Goal: Task Accomplishment & Management: Use online tool/utility

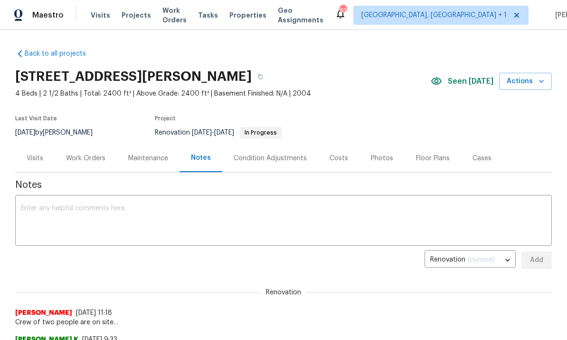
click at [101, 146] on div "Work Orders" at bounding box center [86, 158] width 62 height 28
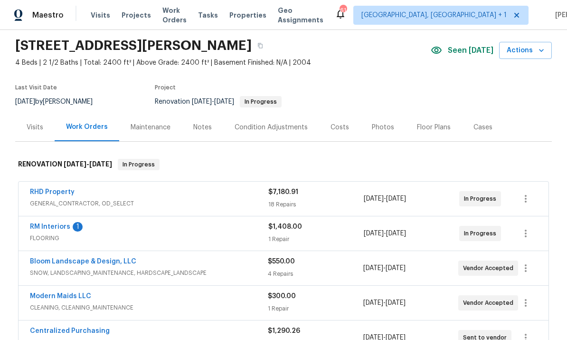
scroll to position [32, 0]
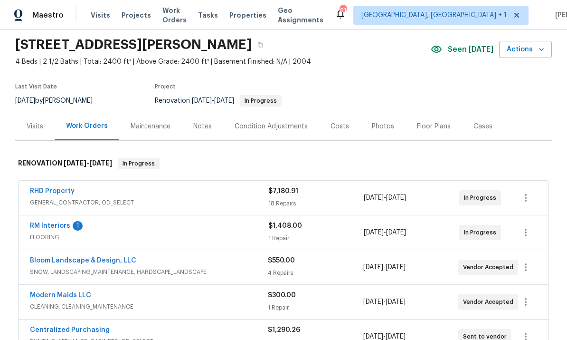
click at [68, 227] on link "RM Interiors" at bounding box center [50, 225] width 40 height 7
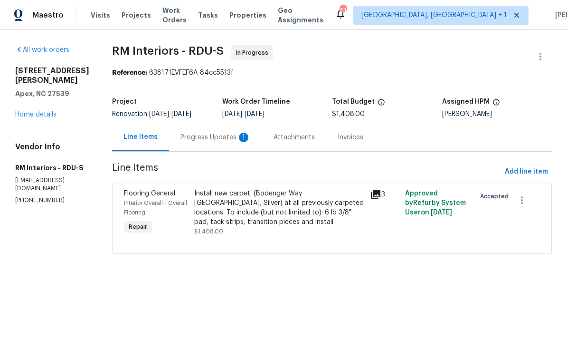
click at [212, 137] on div "Progress Updates 1" at bounding box center [215, 136] width 70 height 9
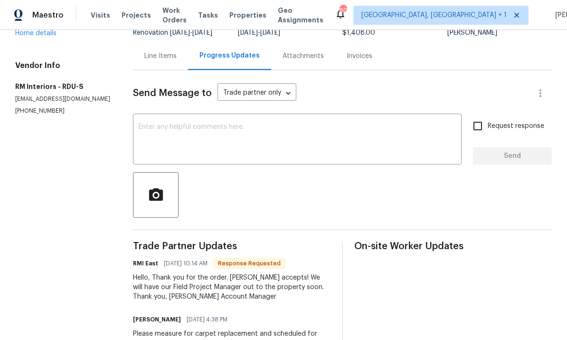
scroll to position [81, 0]
click at [191, 130] on textarea at bounding box center [297, 140] width 317 height 33
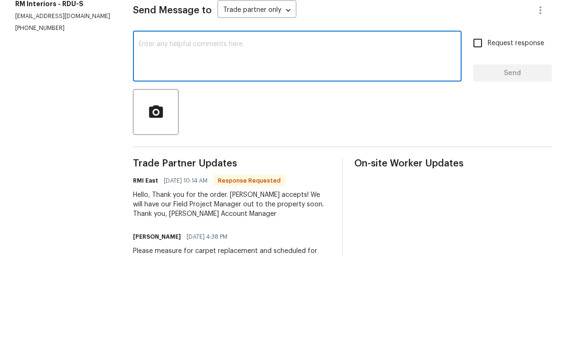
type textarea "Y"
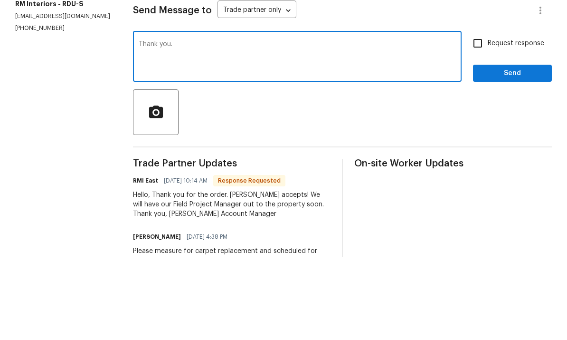
type textarea "Thank you."
click at [516, 148] on button "Send" at bounding box center [512, 157] width 79 height 18
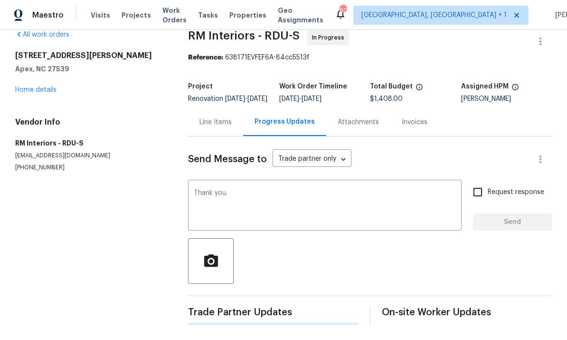
scroll to position [0, 0]
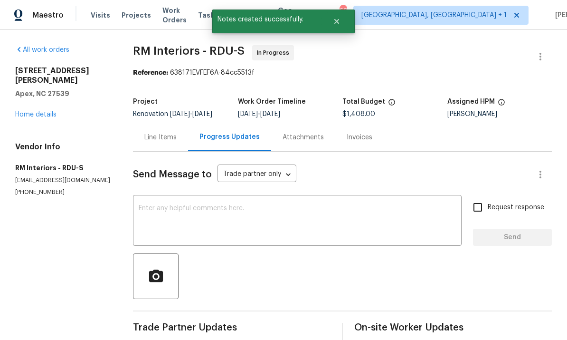
click at [52, 111] on link "Home details" at bounding box center [35, 114] width 41 height 7
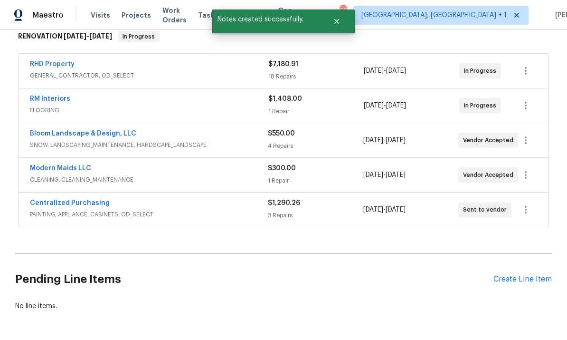
scroll to position [158, 0]
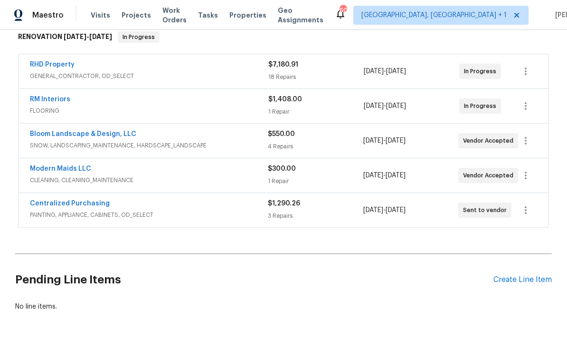
click at [58, 61] on link "RHD Property" at bounding box center [52, 64] width 45 height 7
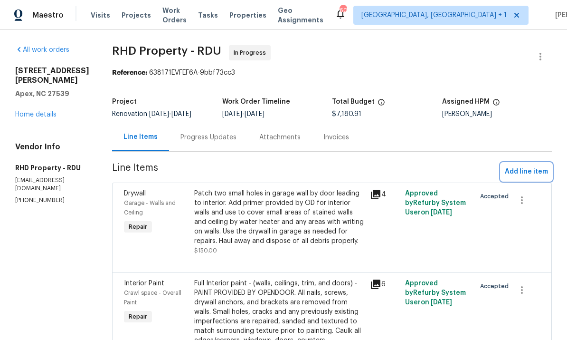
click at [529, 171] on span "Add line item" at bounding box center [526, 172] width 43 height 12
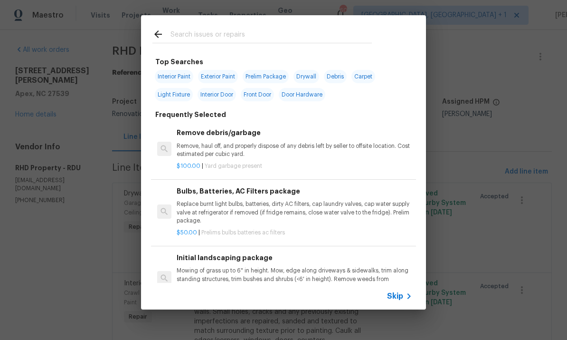
click at [213, 38] on input "text" at bounding box center [270, 35] width 201 height 14
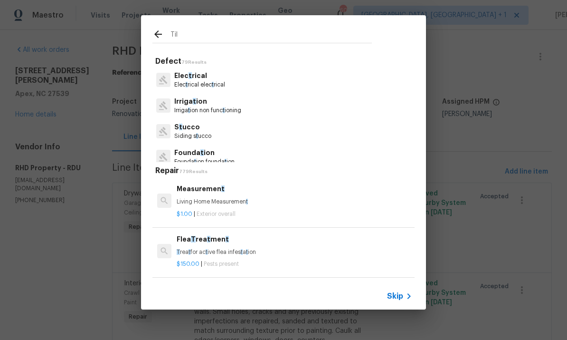
type input "Tile"
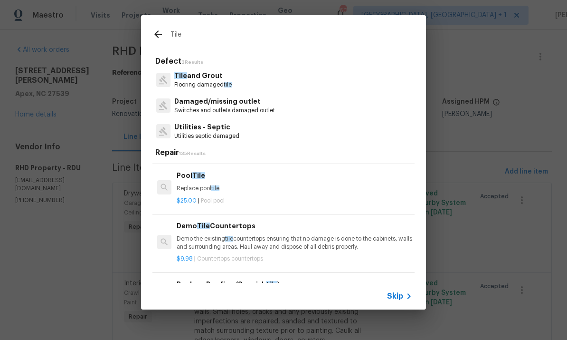
scroll to position [245, 0]
click at [206, 79] on p "Tile and Grout" at bounding box center [202, 76] width 57 height 10
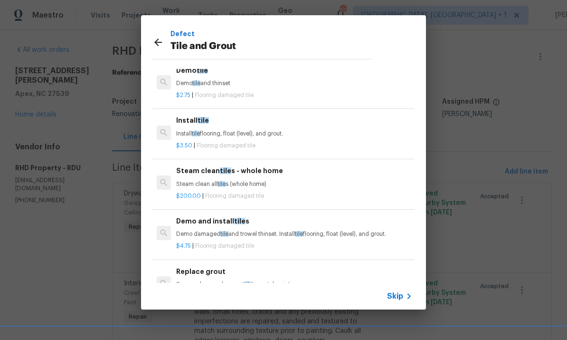
scroll to position [30, 0]
click at [220, 82] on p "Demo tile and thinset" at bounding box center [294, 83] width 236 height 8
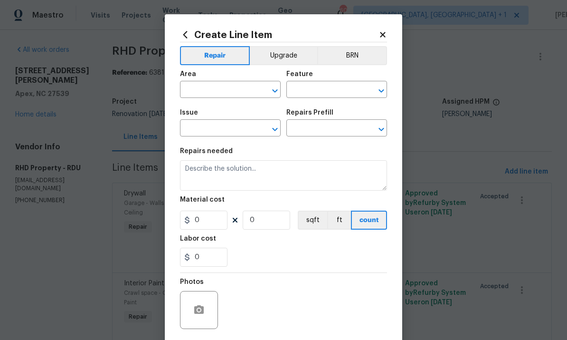
type input "Overall Flooring"
type input "Tile and Grout"
type input "Demo tile $2.75"
type textarea "Demo tile and thinset"
type input "2.75"
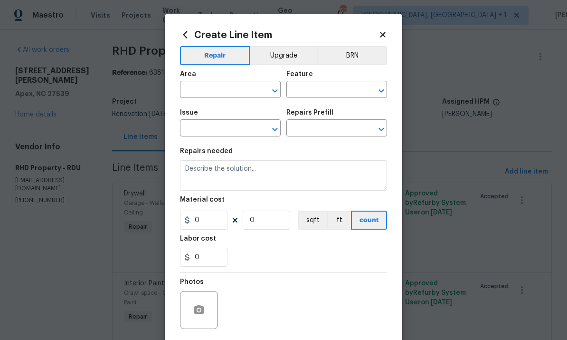
type input "1"
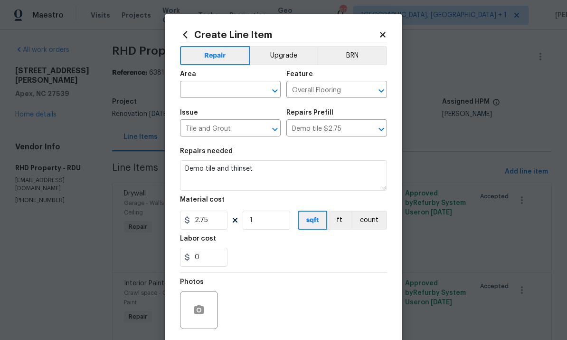
click at [207, 97] on input "text" at bounding box center [217, 90] width 74 height 15
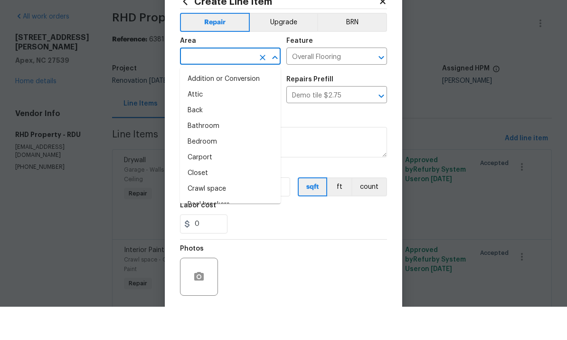
type input "l"
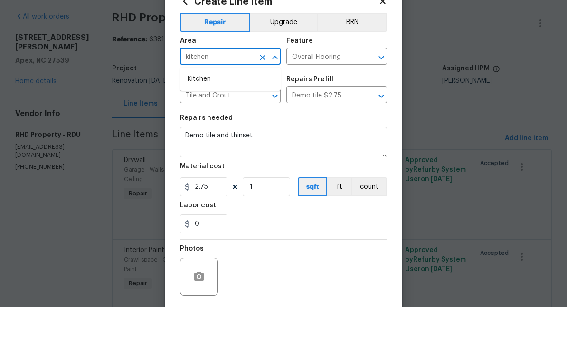
click at [204, 104] on li "Kitchen" at bounding box center [230, 112] width 101 height 16
type input "Kitchen"
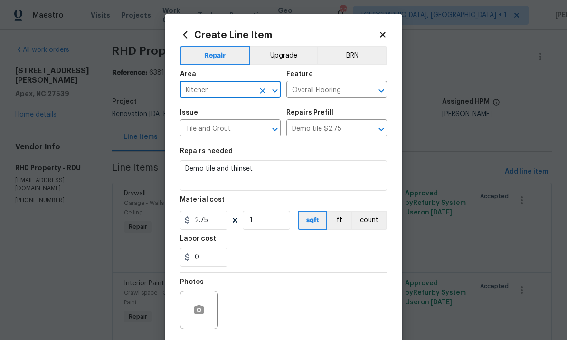
click at [260, 177] on textarea "Demo tile and thinset" at bounding box center [283, 175] width 207 height 30
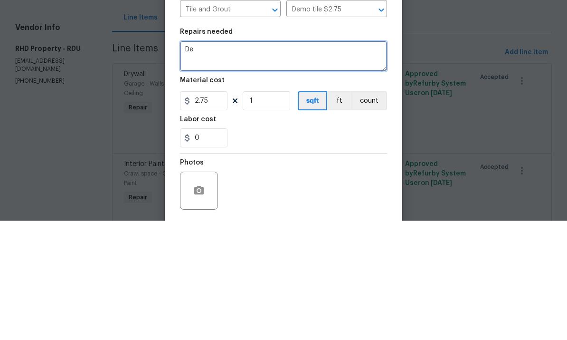
type textarea "D"
click at [182, 160] on textarea "Add tile edge trim for clea" at bounding box center [283, 175] width 207 height 30
click at [331, 160] on textarea "Cut tile backsplash to clean straight edge. Add tile edge trim for clea" at bounding box center [283, 175] width 207 height 30
click at [237, 160] on textarea "Cut tile backsplash to clean straight edge and add tile edge trim for clea" at bounding box center [283, 175] width 207 height 30
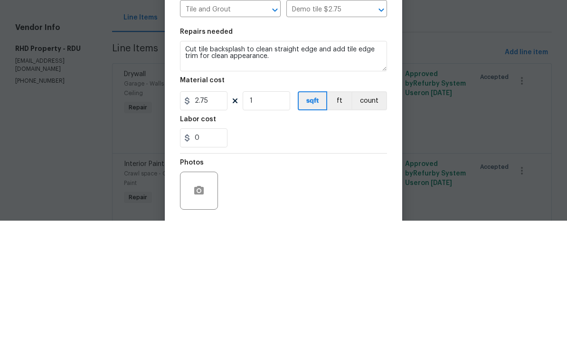
scroll to position [36, 0]
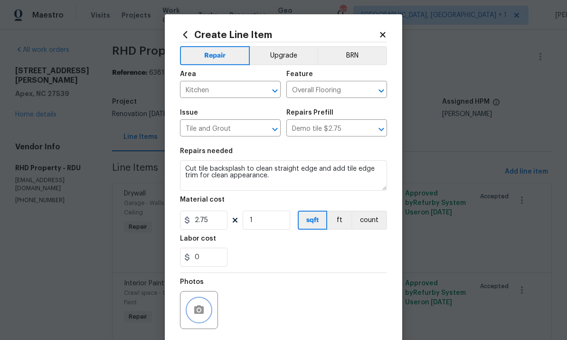
click at [190, 312] on button "button" at bounding box center [199, 309] width 23 height 23
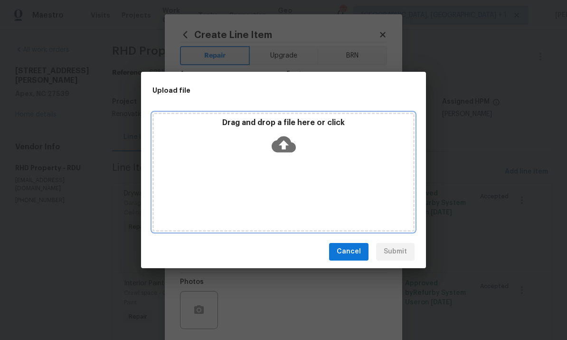
click at [291, 143] on icon at bounding box center [284, 144] width 24 height 16
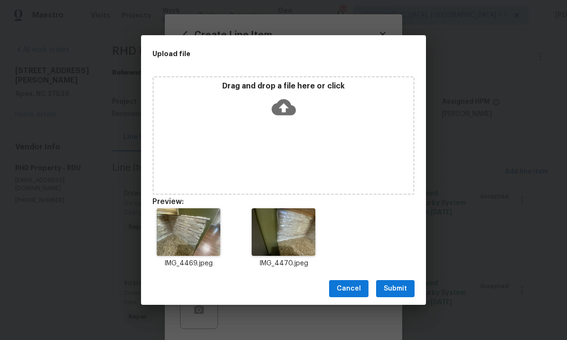
click at [232, 274] on div "Cancel Submit" at bounding box center [283, 288] width 285 height 33
click at [396, 291] on span "Submit" at bounding box center [395, 289] width 23 height 12
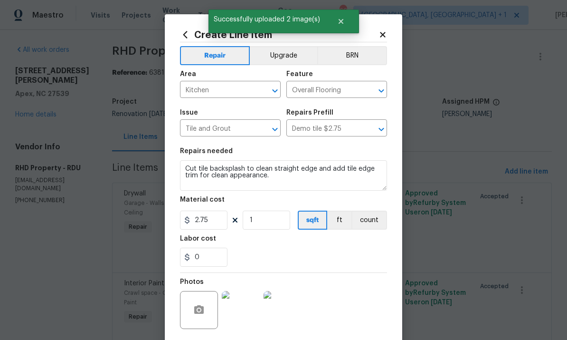
click at [249, 319] on img at bounding box center [241, 310] width 38 height 38
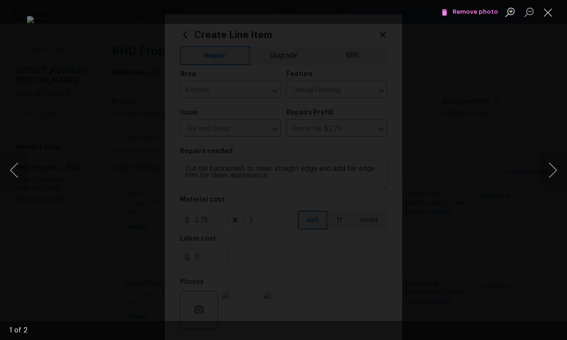
click at [546, 169] on button "Next image" at bounding box center [552, 170] width 28 height 38
click at [544, 173] on button "Next image" at bounding box center [552, 170] width 28 height 38
click at [543, 173] on button "Next image" at bounding box center [552, 170] width 28 height 38
click at [559, 100] on div "Lightbox" at bounding box center [283, 170] width 567 height 340
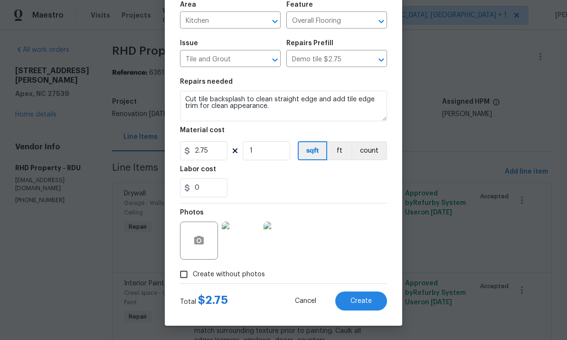
scroll to position [71, 0]
click at [286, 113] on textarea "Cut tile backsplash to clean straight edge and add tile edge trim for clean app…" at bounding box center [283, 106] width 207 height 30
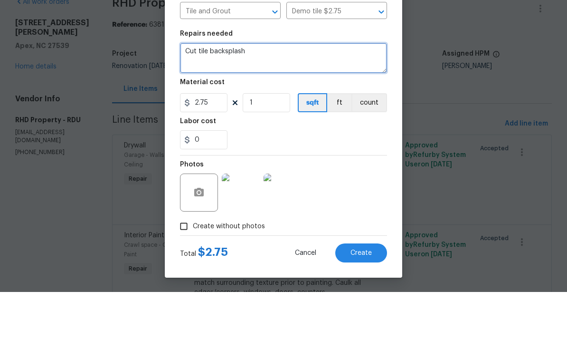
type textarea "Cut"
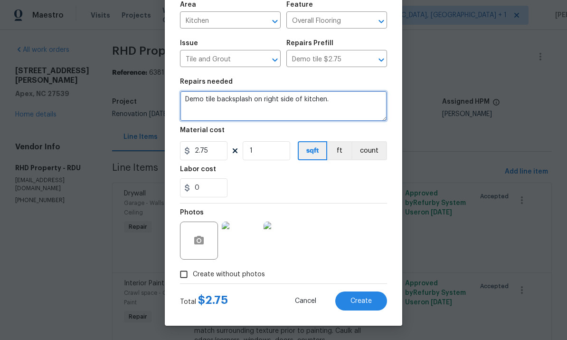
click at [349, 106] on textarea "Demo tile backsplash on right side of kitchen." at bounding box center [283, 106] width 207 height 30
type textarea "Demo tile backsplash on right side of kitchen. Prep for paint."
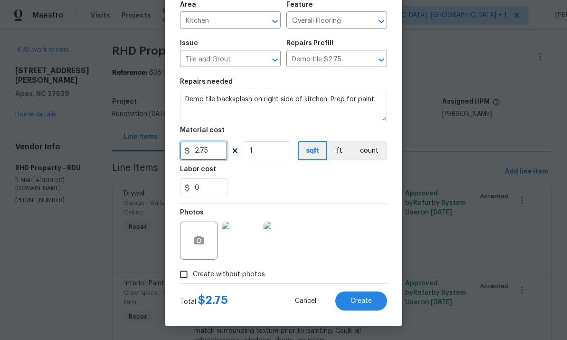
click at [215, 153] on input "2.75" at bounding box center [203, 150] width 47 height 19
type input "150"
click at [353, 254] on div "Photos" at bounding box center [283, 234] width 207 height 62
click at [362, 298] on span "Create" at bounding box center [360, 300] width 21 height 7
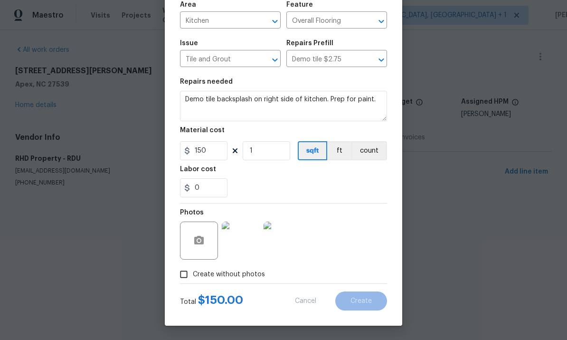
type input "0"
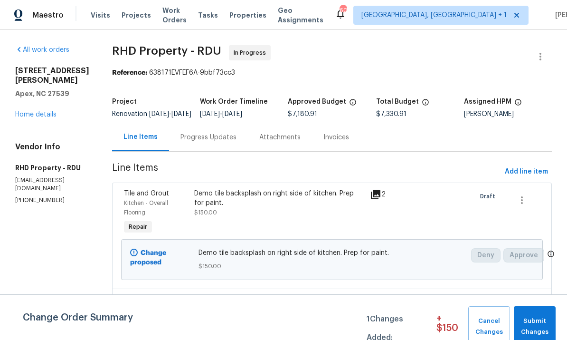
click at [222, 217] on div "Demo tile backsplash on right side of kitchen. Prep for paint. $150.00" at bounding box center [279, 203] width 170 height 28
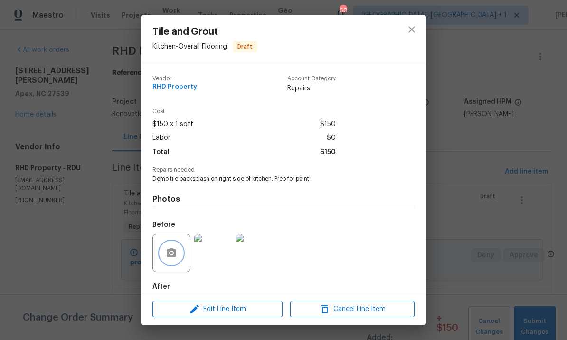
click at [173, 255] on icon "button" at bounding box center [171, 252] width 11 height 11
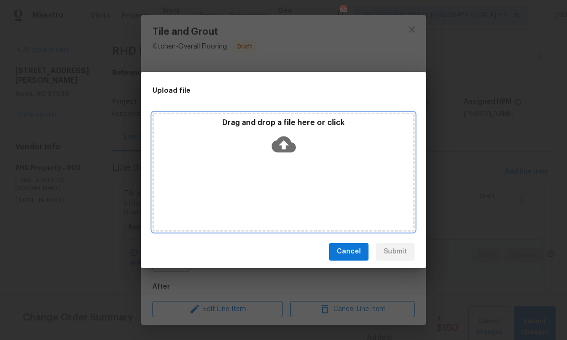
click at [279, 140] on icon at bounding box center [284, 144] width 24 height 16
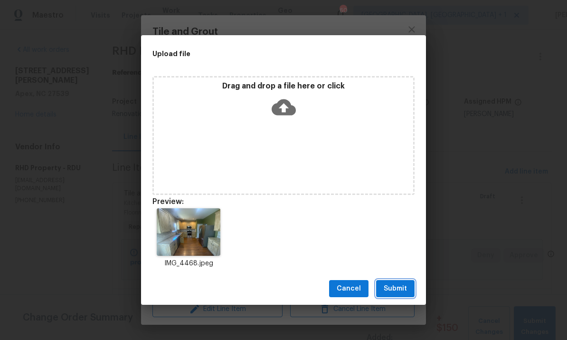
click at [393, 289] on span "Submit" at bounding box center [395, 289] width 23 height 12
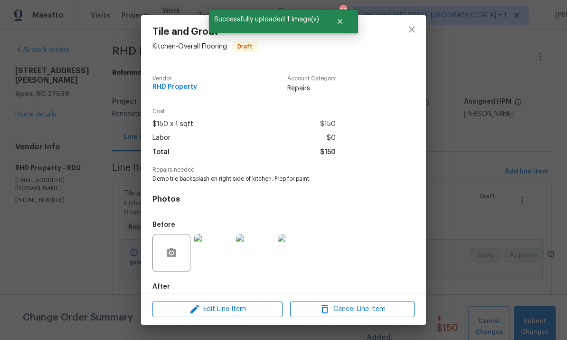
click at [206, 262] on img at bounding box center [213, 253] width 38 height 38
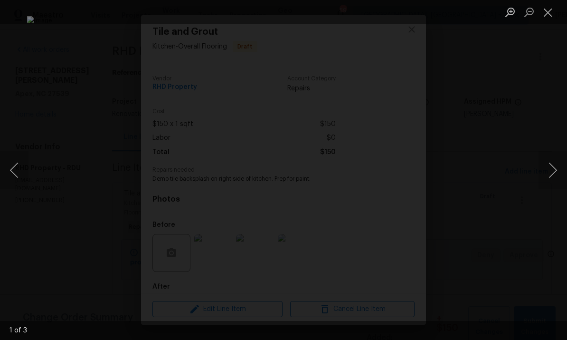
click at [554, 162] on button "Next image" at bounding box center [552, 170] width 28 height 38
click at [550, 164] on button "Next image" at bounding box center [552, 170] width 28 height 38
click at [550, 171] on button "Next image" at bounding box center [552, 170] width 28 height 38
click at [549, 176] on button "Next image" at bounding box center [552, 170] width 28 height 38
click at [552, 170] on button "Next image" at bounding box center [552, 170] width 28 height 38
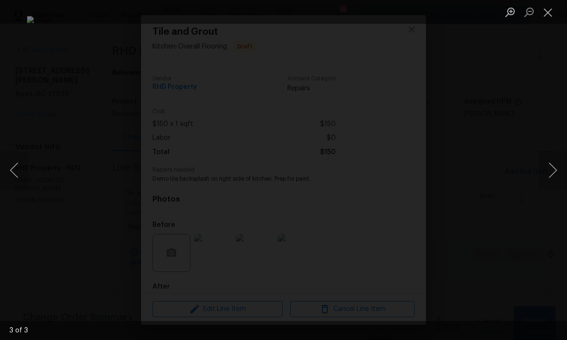
click at [553, 166] on button "Next image" at bounding box center [552, 170] width 28 height 38
click at [551, 109] on div "Lightbox" at bounding box center [283, 170] width 567 height 340
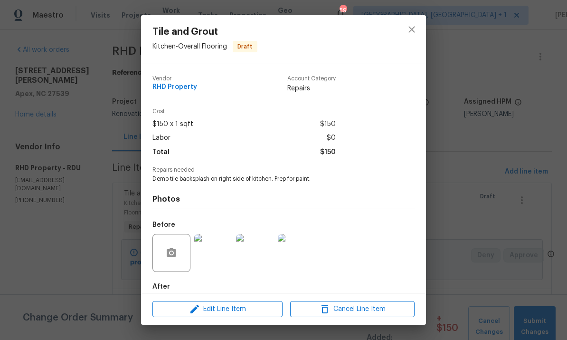
click at [263, 263] on img at bounding box center [255, 253] width 38 height 38
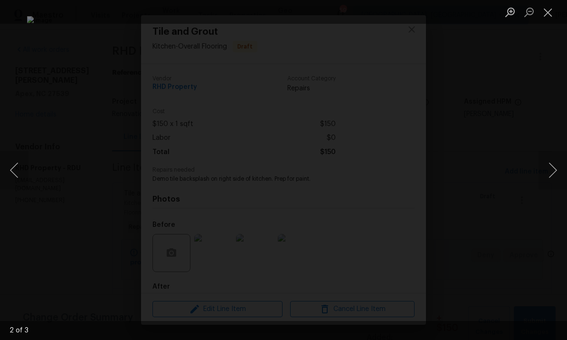
click at [557, 99] on div "Lightbox" at bounding box center [283, 170] width 567 height 340
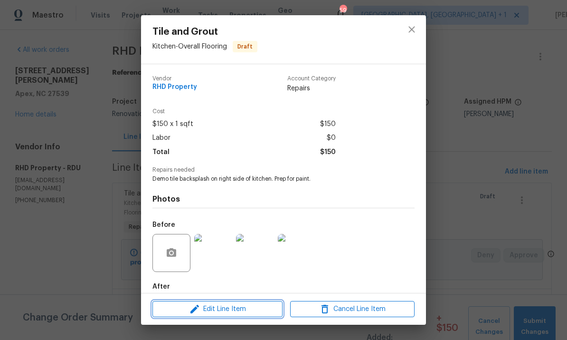
click at [243, 311] on span "Edit Line Item" at bounding box center [217, 309] width 124 height 12
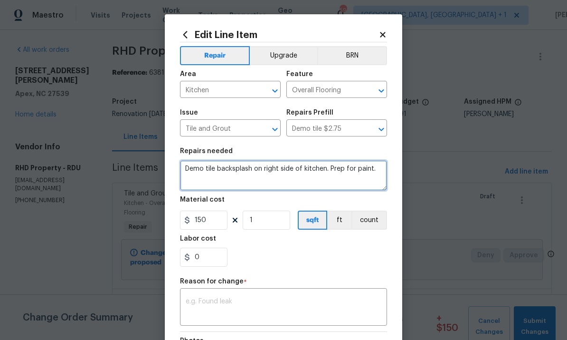
click at [323, 171] on textarea "Demo tile backsplash on right side of kitchen. Prep for paint." at bounding box center [283, 175] width 207 height 30
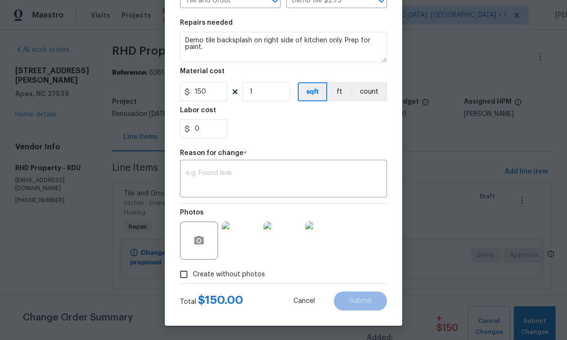
scroll to position [130, 0]
type textarea "Demo tile backsplash on right side of kitchen only. Prep for paint."
click at [239, 248] on img at bounding box center [241, 240] width 38 height 38
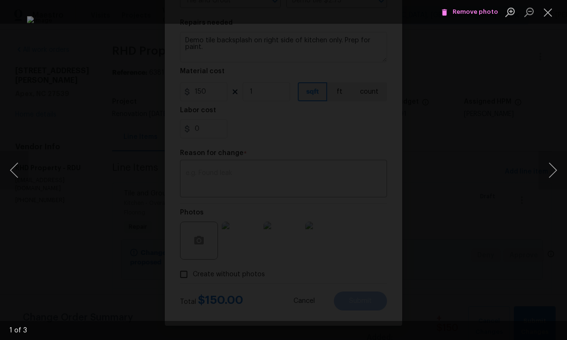
click at [550, 214] on div "Lightbox" at bounding box center [283, 170] width 567 height 340
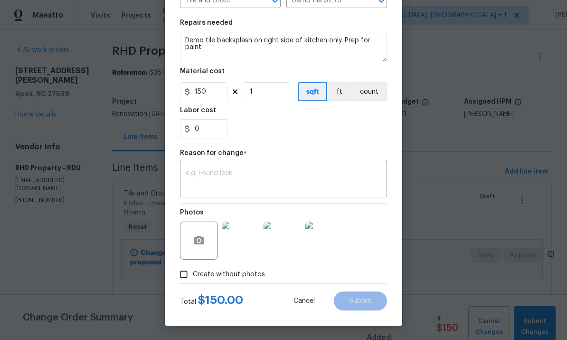
click at [244, 244] on img at bounding box center [241, 240] width 38 height 38
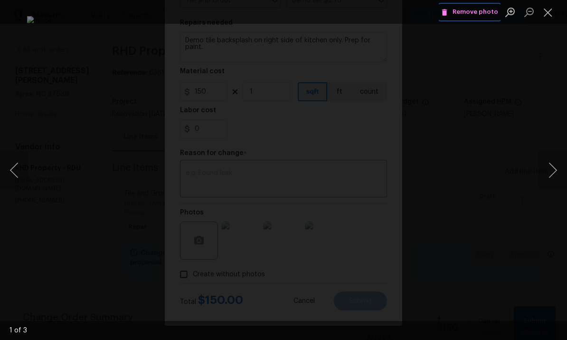
click at [467, 14] on span "Remove photo" at bounding box center [469, 12] width 57 height 11
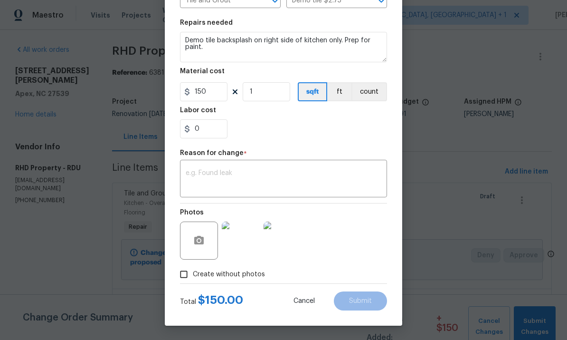
click at [250, 170] on textarea at bounding box center [284, 180] width 196 height 20
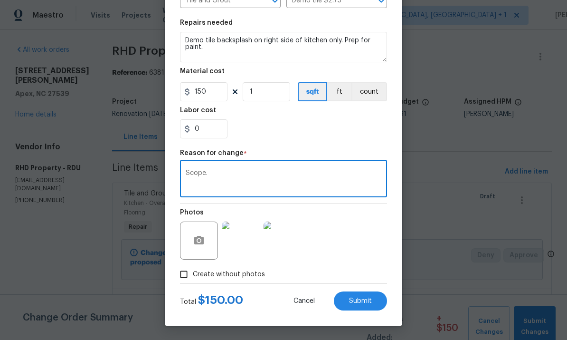
type textarea "Scope."
click at [364, 300] on span "Submit" at bounding box center [360, 300] width 23 height 7
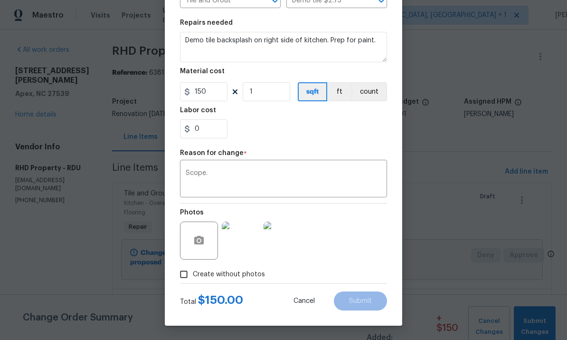
type textarea "Demo tile backsplash on right side of kitchen only. Prep for paint."
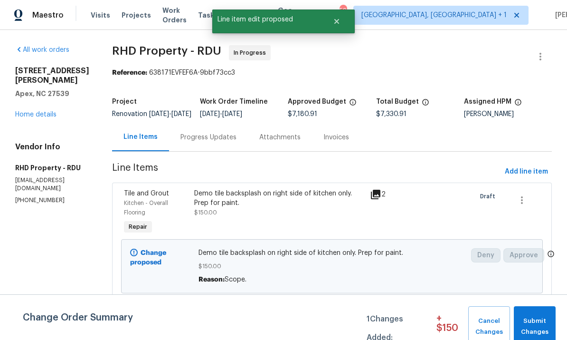
scroll to position [0, 0]
click at [551, 317] on button "Submit Changes" at bounding box center [535, 326] width 42 height 41
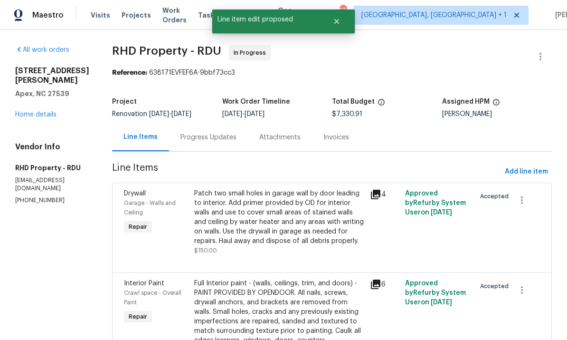
click at [225, 150] on div "Progress Updates" at bounding box center [208, 137] width 79 height 28
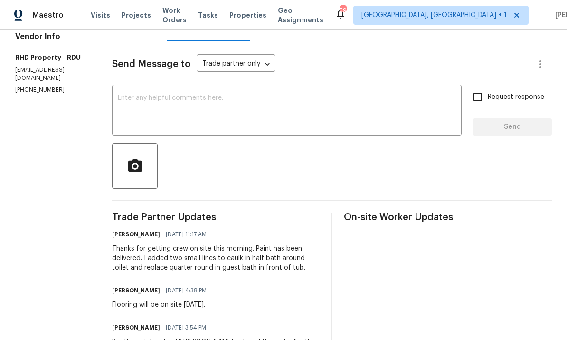
scroll to position [94, 0]
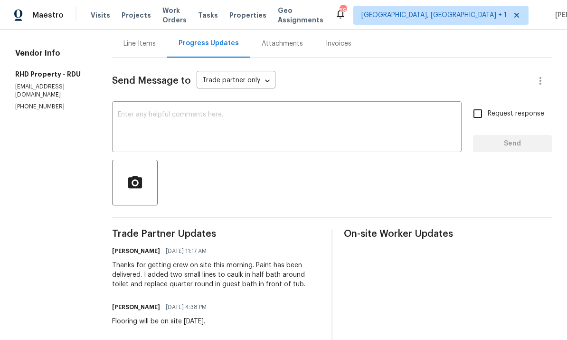
click at [164, 118] on textarea at bounding box center [287, 127] width 338 height 33
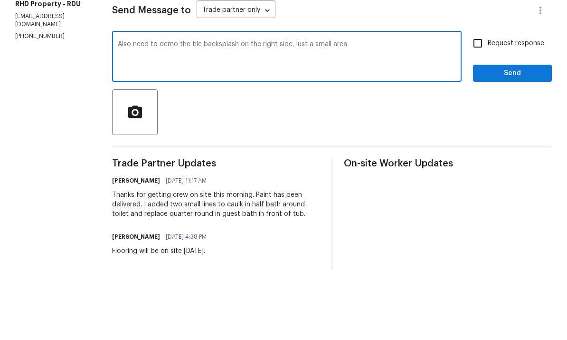
click at [315, 111] on textarea "Also need to demo the tile backsplash on the right side, lust a small area" at bounding box center [287, 127] width 338 height 33
click at [363, 111] on textarea "Also need to demo the tile backsplash on the right side,just a small area" at bounding box center [287, 127] width 338 height 33
click at [313, 111] on textarea "Also need to demo the tile backsplash on the right side,just a small area" at bounding box center [287, 127] width 338 height 33
click at [365, 111] on textarea "Also need to demo the tile backsplash on the right side, just a small area" at bounding box center [287, 127] width 338 height 33
click at [319, 111] on textarea "Also need to demo the tile backsplash on the right side, just a small area if w…" at bounding box center [287, 127] width 338 height 33
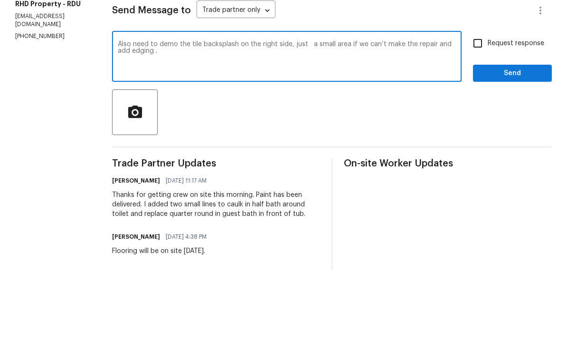
click at [321, 111] on textarea "Also need to demo the tile backsplash on the right side, just a small area if w…" at bounding box center [287, 127] width 338 height 33
click at [297, 111] on textarea "Also need to demo the tile backsplash on the right side, just a small area if w…" at bounding box center [287, 127] width 338 height 33
click at [238, 111] on textarea "Also need to demo the tile backsplash on the right side and prep for paint, jus…" at bounding box center [287, 127] width 338 height 33
click at [298, 111] on textarea "Also need to demo the tile backsplash on the right side and prep for paint, jus…" at bounding box center [287, 127] width 338 height 33
click at [320, 111] on textarea "Also need to demo the tile backsplash on the right side only and prep for paint…" at bounding box center [287, 127] width 338 height 33
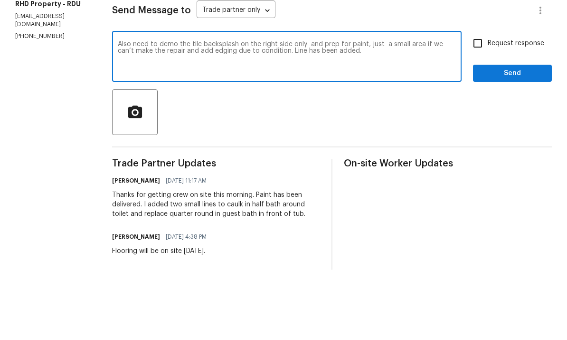
type textarea "Also need to demo the tile backsplash on the right side only and prep for paint…"
click at [470, 104] on input "Request response" at bounding box center [478, 114] width 20 height 20
checkbox input "true"
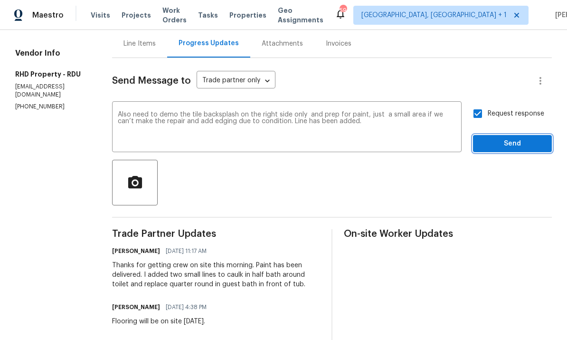
click at [510, 138] on span "Send" at bounding box center [513, 144] width 64 height 12
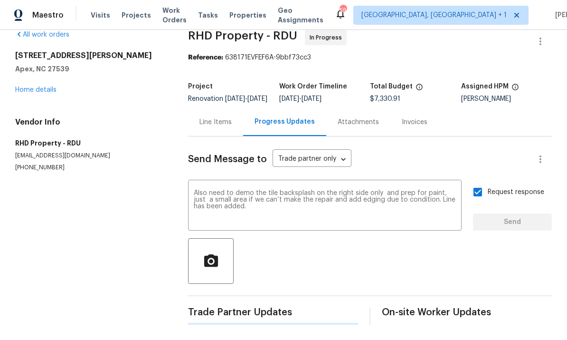
scroll to position [0, 0]
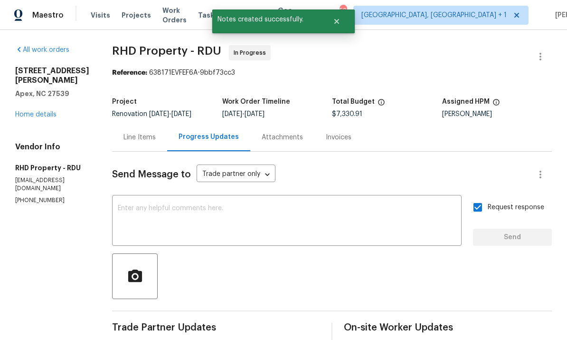
click at [59, 79] on div "3408 Sawyers Mill Dr Apex, NC 27539 Home details" at bounding box center [52, 92] width 74 height 53
click at [52, 111] on link "Home details" at bounding box center [35, 114] width 41 height 7
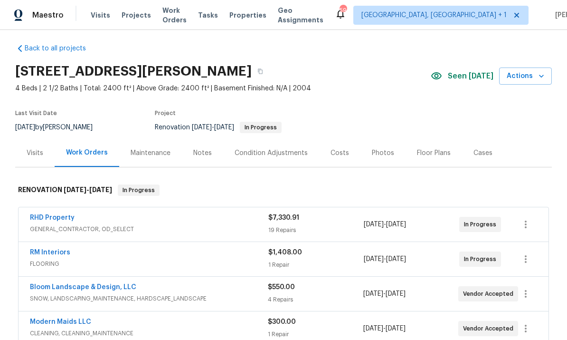
scroll to position [5, 0]
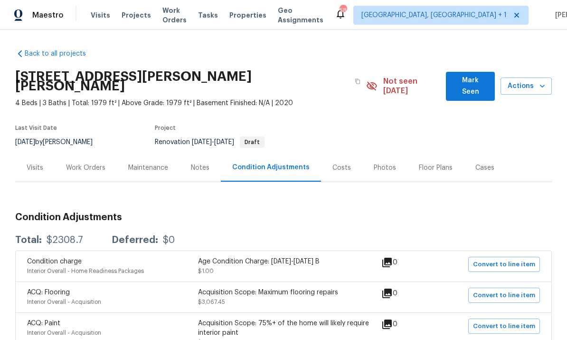
click at [89, 165] on div "Work Orders" at bounding box center [86, 167] width 62 height 28
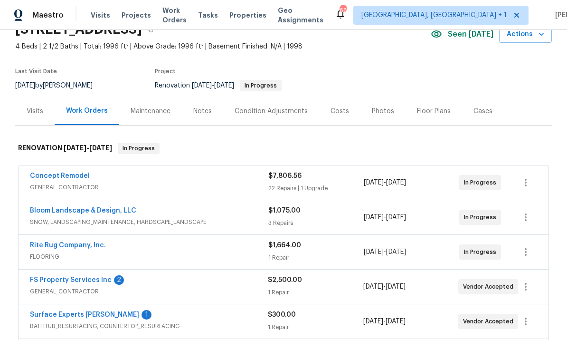
scroll to position [47, 0]
click at [93, 279] on link "FS Property Services Inc" at bounding box center [71, 279] width 82 height 7
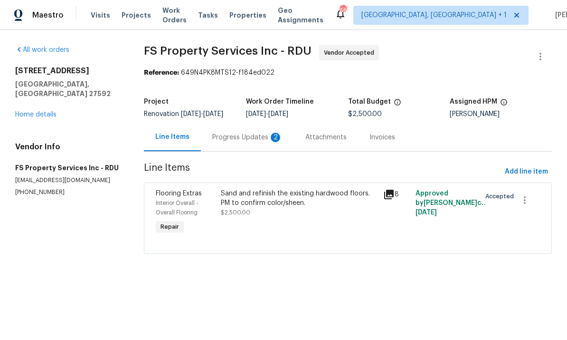
click at [237, 140] on div "Progress Updates 2" at bounding box center [247, 136] width 70 height 9
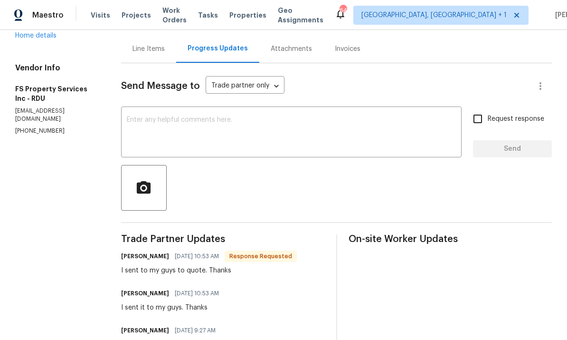
scroll to position [81, 0]
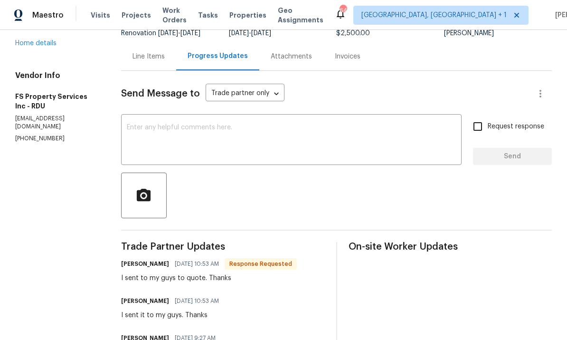
click at [208, 131] on textarea at bounding box center [291, 140] width 329 height 33
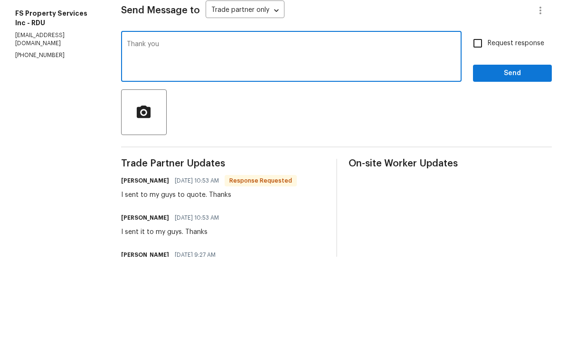
type textarea "Thank you"
click at [512, 151] on span "Send" at bounding box center [513, 157] width 64 height 12
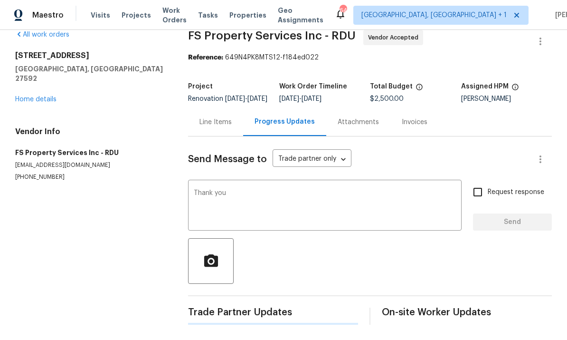
scroll to position [0, 0]
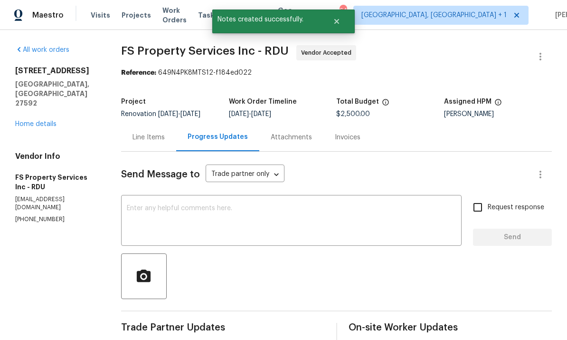
click at [52, 121] on link "Home details" at bounding box center [35, 124] width 41 height 7
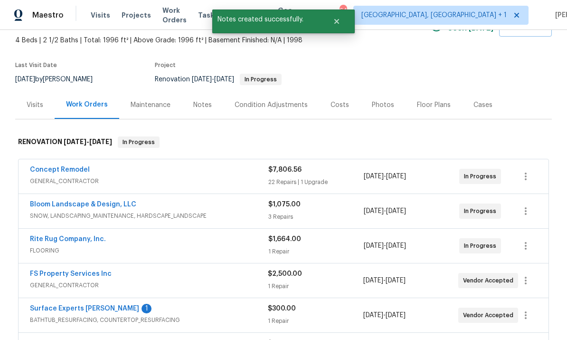
scroll to position [56, 0]
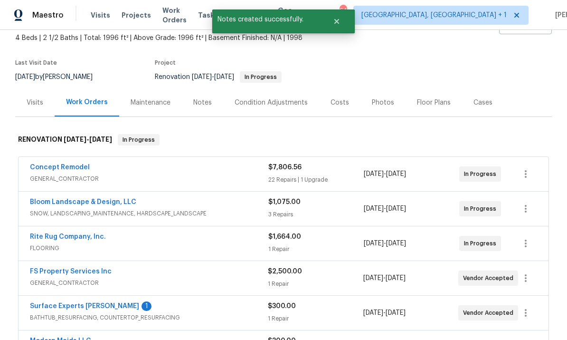
click at [87, 302] on link "Surface Experts Cary" at bounding box center [84, 305] width 109 height 7
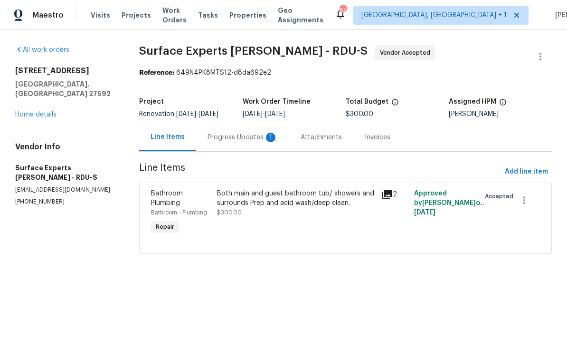
click at [243, 135] on div "Progress Updates 1" at bounding box center [243, 136] width 70 height 9
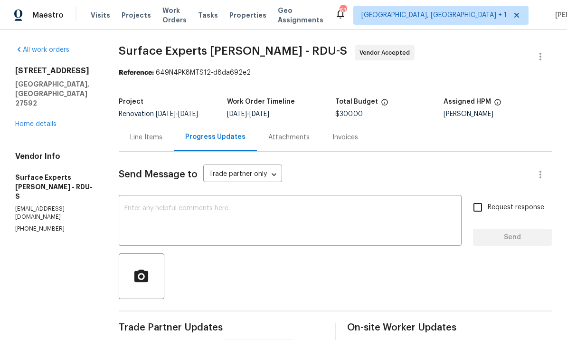
click at [50, 124] on div "All work orders 401 Blackberry Creek Dr Willow Spring, NC 27592 Home details Ve…" at bounding box center [55, 139] width 81 height 188
click at [178, 217] on textarea at bounding box center [289, 221] width 331 height 33
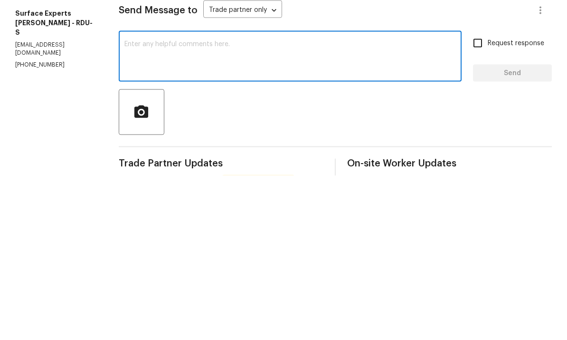
click at [156, 205] on textarea at bounding box center [289, 221] width 331 height 33
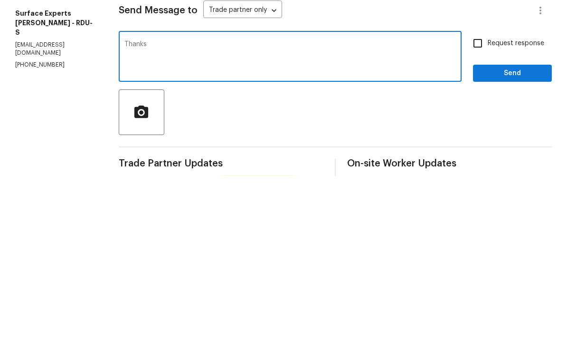
type textarea "Thanks"
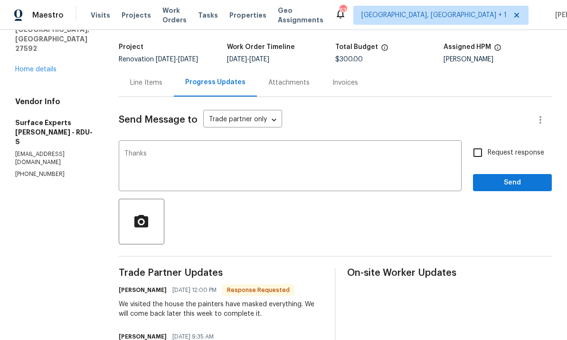
scroll to position [54, 0]
click at [505, 177] on span "Send" at bounding box center [513, 183] width 64 height 12
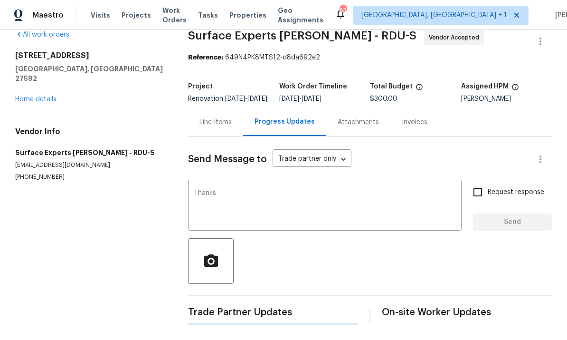
scroll to position [0, 0]
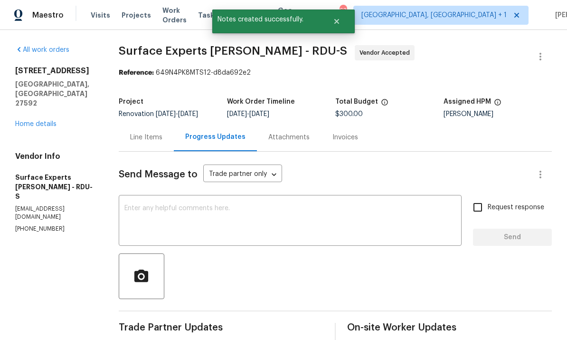
click at [47, 121] on link "Home details" at bounding box center [35, 124] width 41 height 7
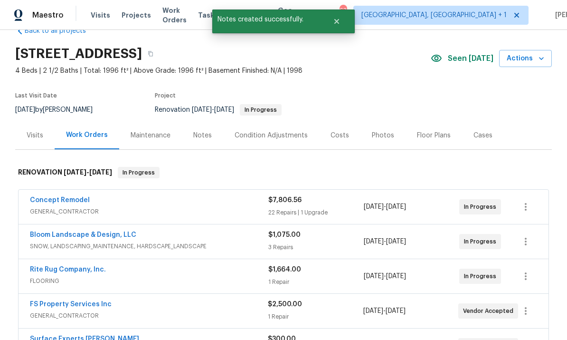
scroll to position [22, 0]
click at [65, 197] on link "Concept Remodel" at bounding box center [60, 200] width 60 height 7
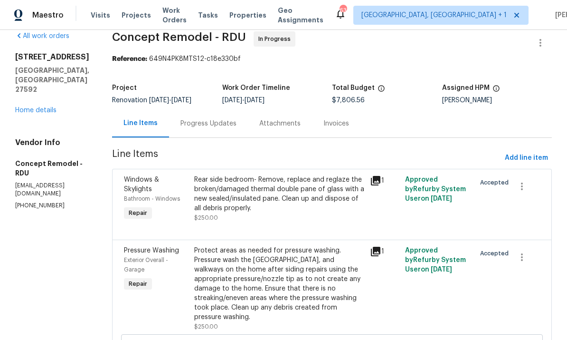
scroll to position [15, 0]
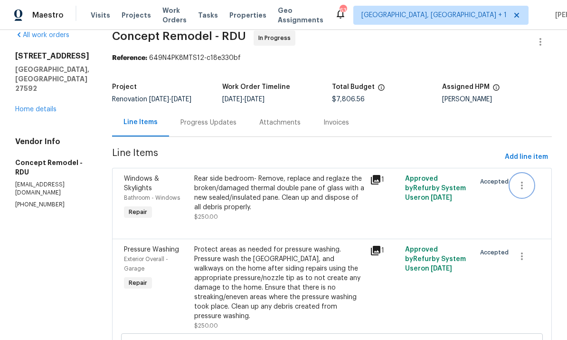
click at [519, 184] on icon "button" at bounding box center [521, 184] width 11 height 11
click at [535, 183] on li "Cancel" at bounding box center [527, 186] width 37 height 16
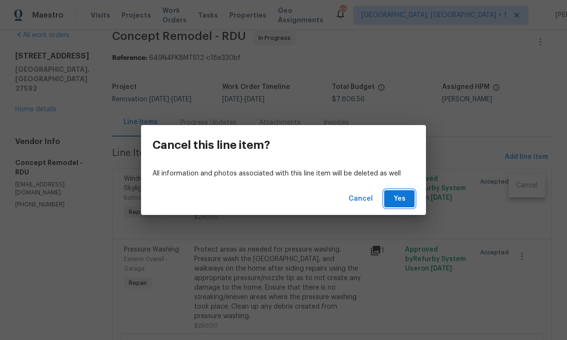
click at [409, 199] on button "Yes" at bounding box center [399, 199] width 30 height 18
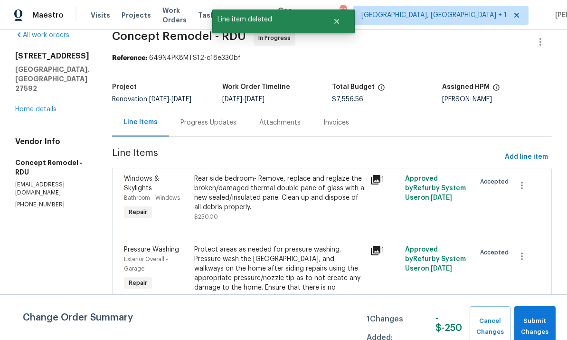
scroll to position [0, 0]
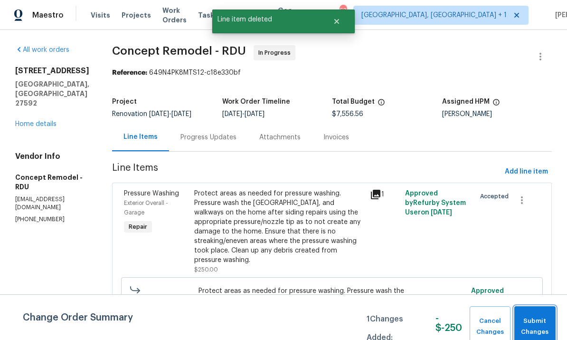
click at [533, 317] on span "Submit Changes" at bounding box center [535, 326] width 32 height 22
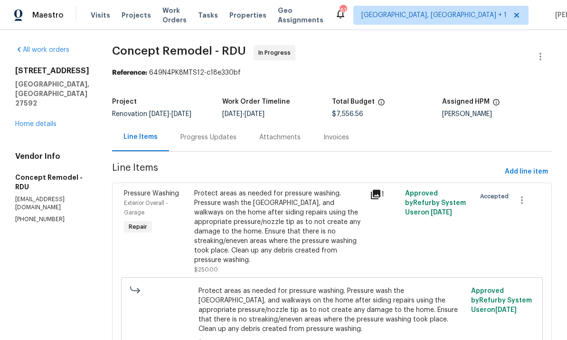
click at [37, 127] on link "Home details" at bounding box center [35, 124] width 41 height 7
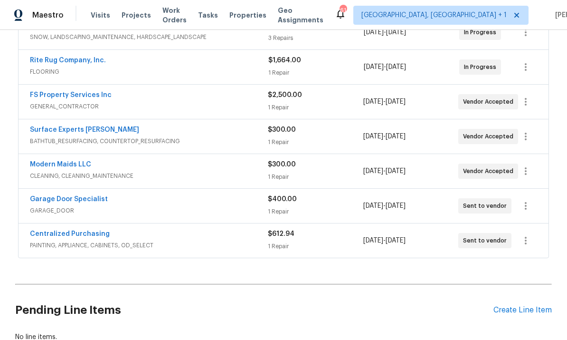
scroll to position [231, 0]
click at [529, 310] on div "Create Line Item" at bounding box center [522, 310] width 58 height 9
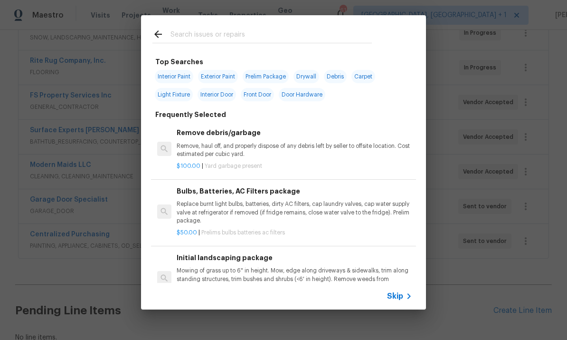
click at [204, 41] on input "text" at bounding box center [270, 35] width 201 height 14
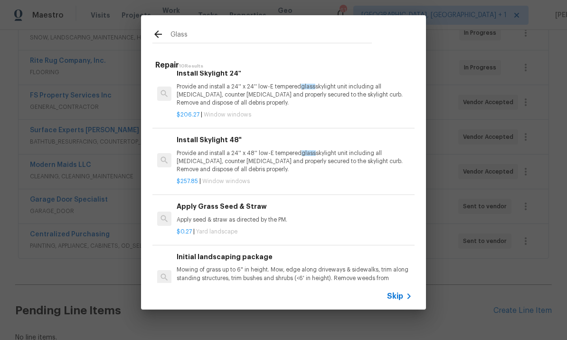
scroll to position [384, 0]
click at [202, 33] on input "Glass" at bounding box center [270, 35] width 201 height 14
type input "G"
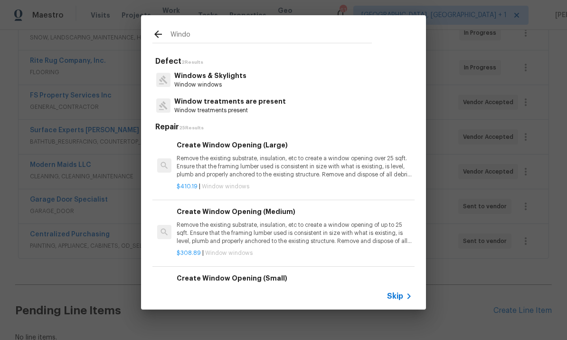
type input "Window"
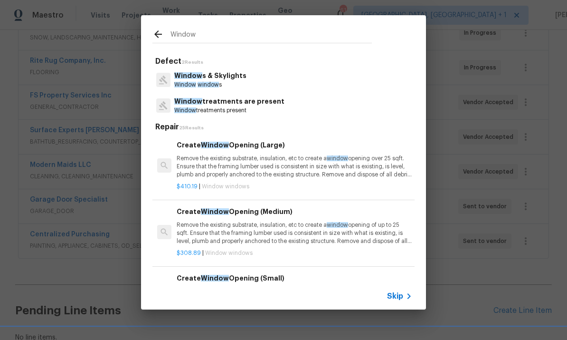
click at [225, 83] on p "Window window s" at bounding box center [210, 85] width 72 height 8
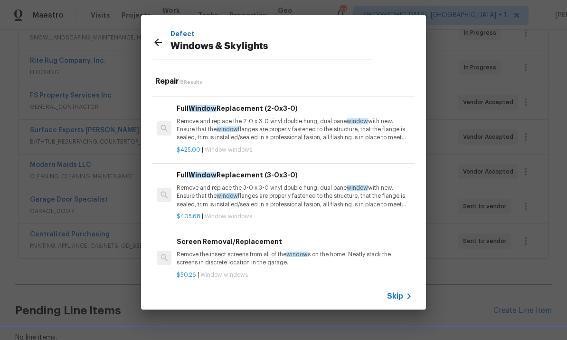
scroll to position [191, 0]
click at [324, 186] on p "Remove and replace the 3-0 x 3-0 vinyl double hung, dual pane window with new. …" at bounding box center [295, 195] width 236 height 24
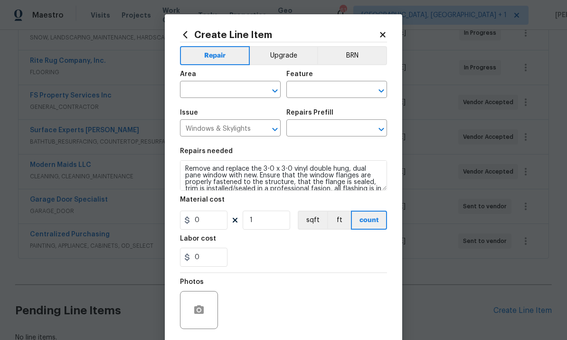
type input "Full Window Replacement (3-0x3-0) $405.68"
type input "405.68"
click at [228, 85] on input "text" at bounding box center [217, 90] width 74 height 15
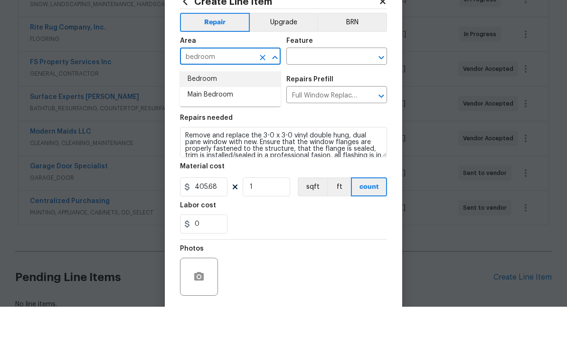
click at [201, 104] on li "Bedroom" at bounding box center [230, 112] width 101 height 16
type input "Bedroom"
click at [310, 83] on input "text" at bounding box center [323, 90] width 74 height 15
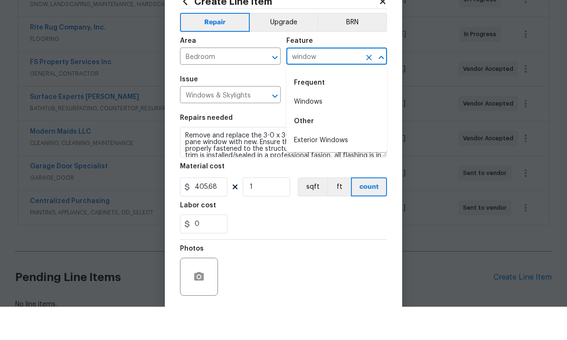
click at [311, 127] on li "Windows" at bounding box center [336, 135] width 101 height 16
type input "Windows"
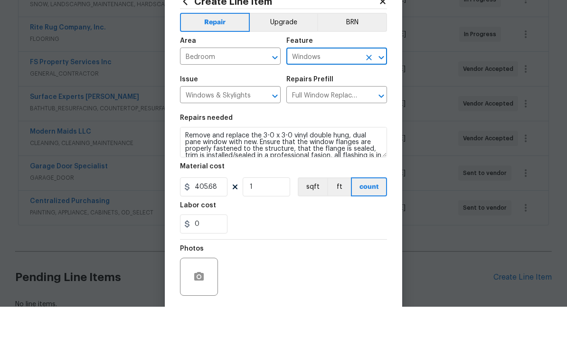
scroll to position [33, 0]
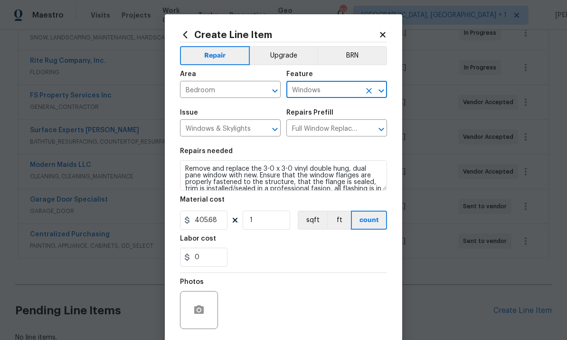
click at [183, 171] on textarea "Remove and replace the 3-0 x 3-0 vinyl double hung, dual pane window with new. …" at bounding box center [283, 175] width 207 height 30
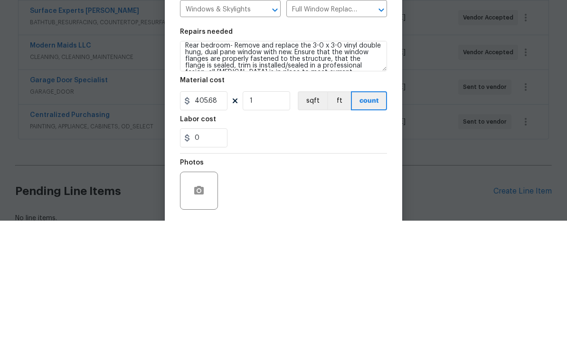
scroll to position [36, 0]
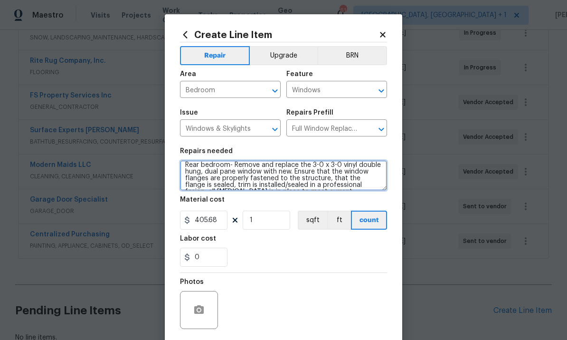
click at [341, 164] on textarea "Rear bedroom- Remove and replace the 3-0 x 3-0 vinyl double hung, dual pane win…" at bounding box center [283, 175] width 207 height 30
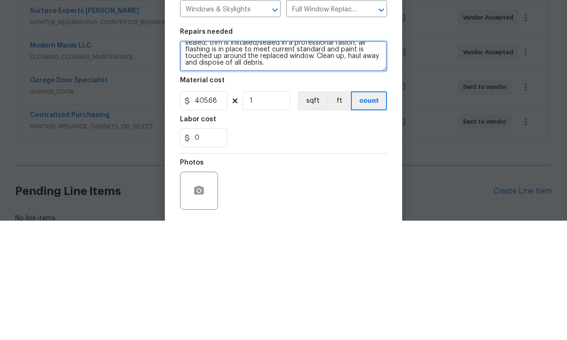
scroll to position [27, 0]
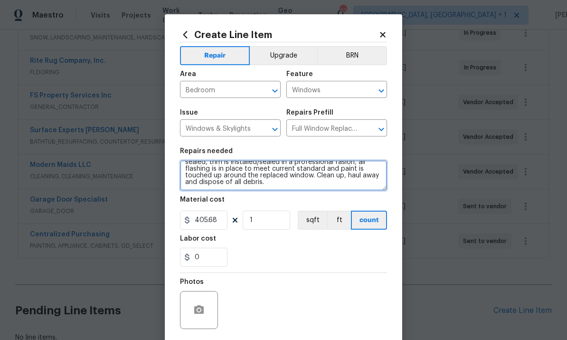
type textarea "Rear bedroom- Remove and replace the vinyl double hung, dual pane window with n…"
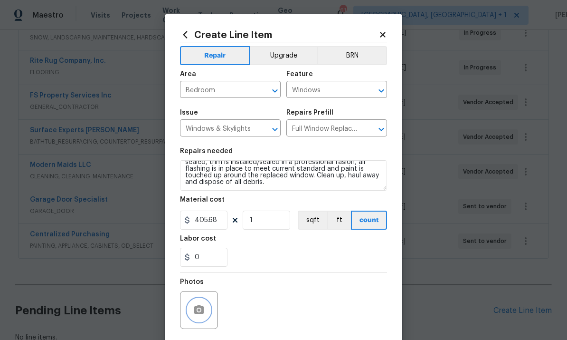
click at [198, 310] on icon "button" at bounding box center [198, 309] width 11 height 11
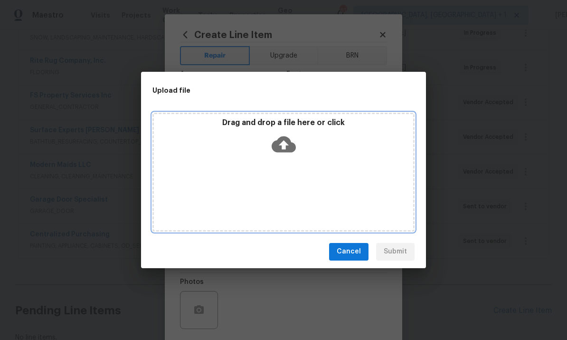
click at [288, 135] on icon at bounding box center [284, 144] width 24 height 24
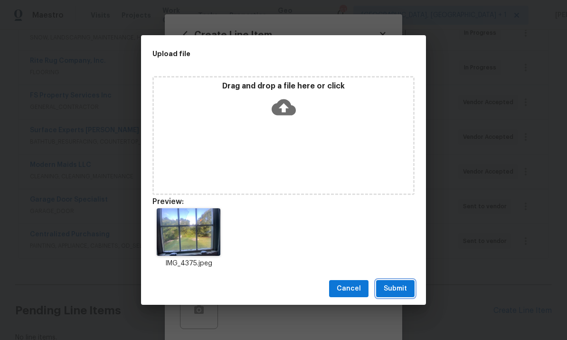
click at [398, 290] on span "Submit" at bounding box center [395, 289] width 23 height 12
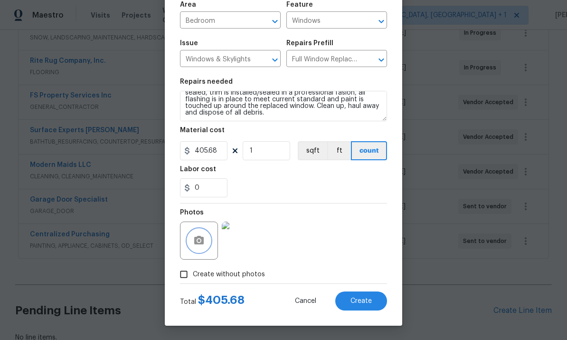
scroll to position [71, 0]
click at [245, 247] on img at bounding box center [241, 240] width 38 height 38
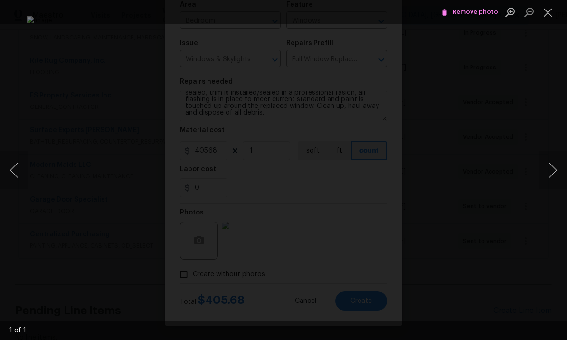
click at [563, 94] on div "Lightbox" at bounding box center [283, 170] width 567 height 340
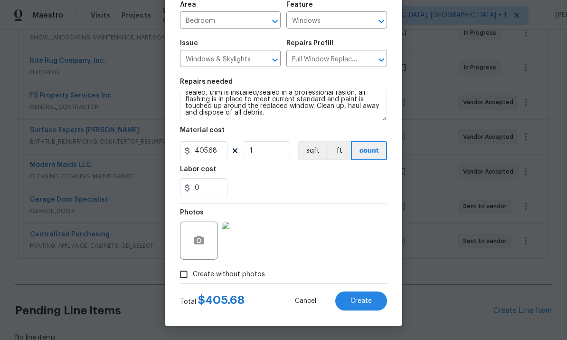
click at [360, 298] on span "Create" at bounding box center [360, 300] width 21 height 7
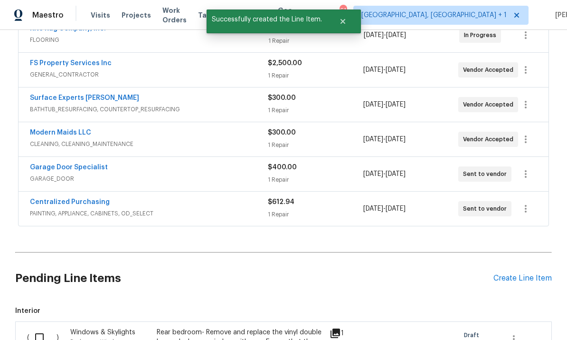
scroll to position [273, 0]
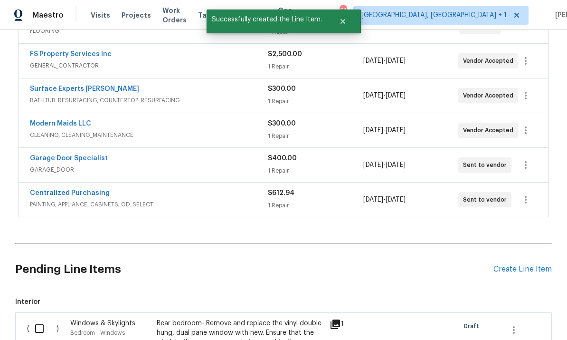
click at [35, 318] on input "checkbox" at bounding box center [42, 328] width 27 height 20
checkbox input "true"
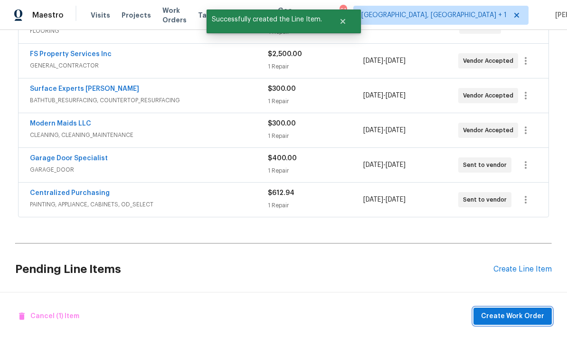
click at [522, 318] on span "Create Work Order" at bounding box center [512, 316] width 63 height 12
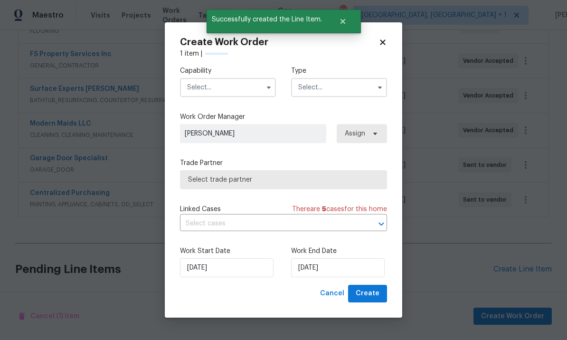
click at [236, 88] on input "text" at bounding box center [228, 87] width 96 height 19
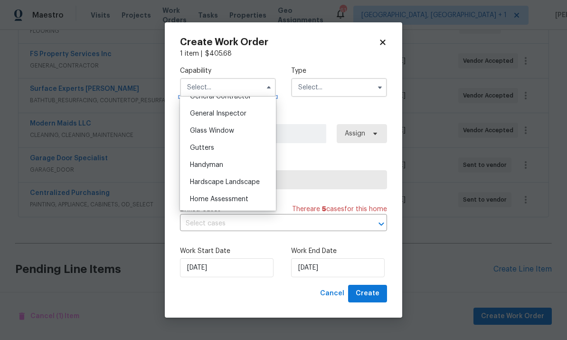
scroll to position [464, 0]
click at [228, 130] on span "Glass Window" at bounding box center [212, 131] width 44 height 7
type input "Glass Window"
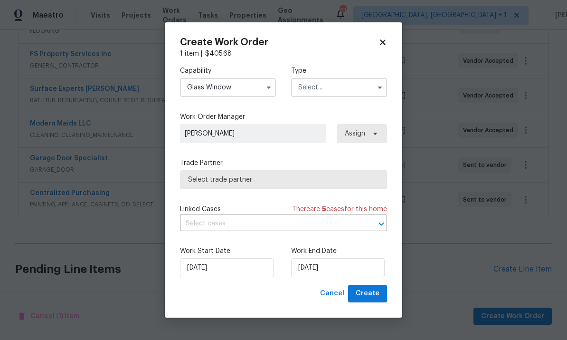
click at [361, 88] on input "text" at bounding box center [339, 87] width 96 height 19
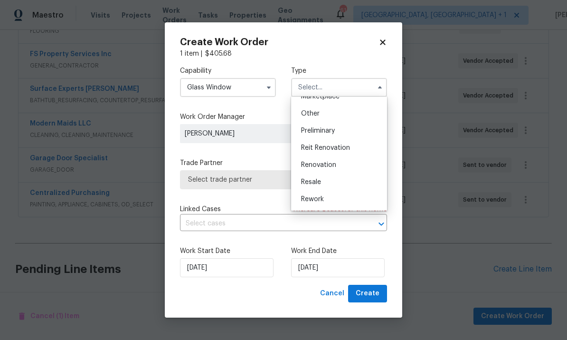
scroll to position [186, 0]
click at [334, 160] on span "Renovation" at bounding box center [318, 160] width 35 height 7
type input "Renovation"
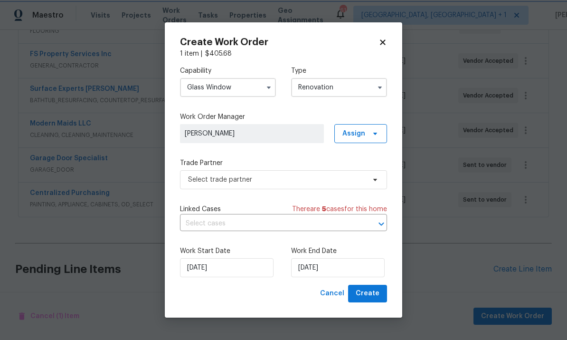
scroll to position [0, 0]
click at [349, 272] on input "9/8/2025" at bounding box center [338, 267] width 94 height 19
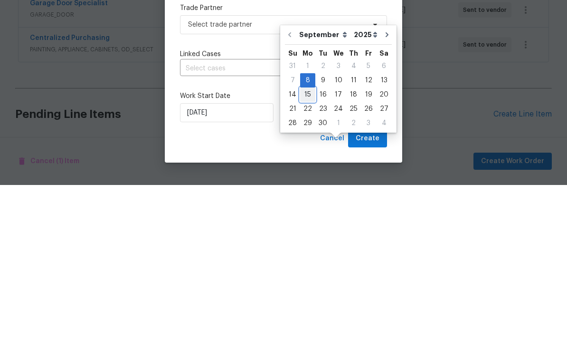
click at [304, 243] on div "15" at bounding box center [307, 249] width 15 height 13
type input "9/15/2025"
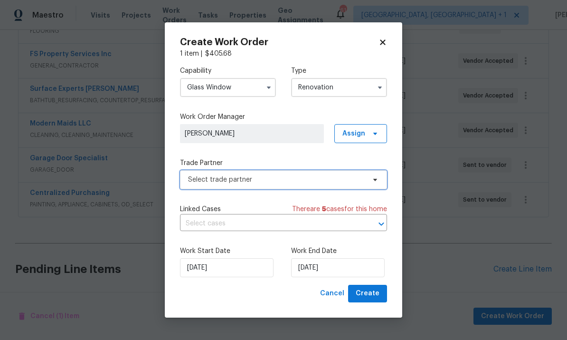
click at [371, 180] on span at bounding box center [373, 180] width 10 height 8
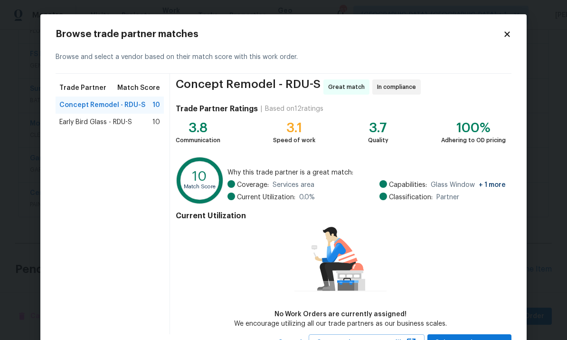
click at [117, 122] on span "Early Bird Glass - RDU-S" at bounding box center [95, 121] width 73 height 9
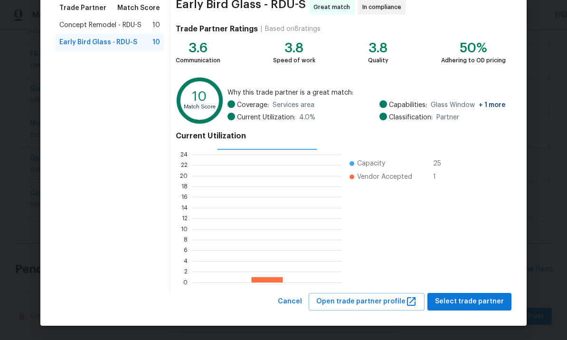
scroll to position [79, 0]
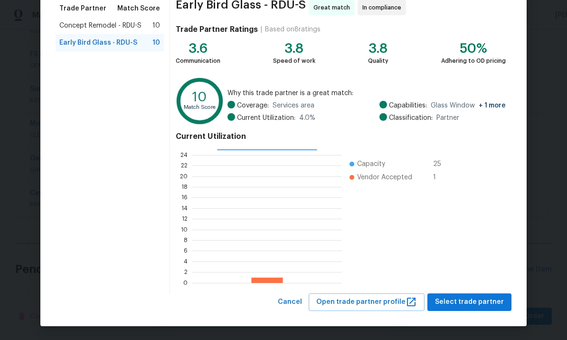
click at [478, 290] on div "Early Bird Glass - RDU-S Great match In compliance Trade Partner Ratings | Base…" at bounding box center [340, 143] width 341 height 299
click at [481, 303] on span "Select trade partner" at bounding box center [469, 302] width 69 height 12
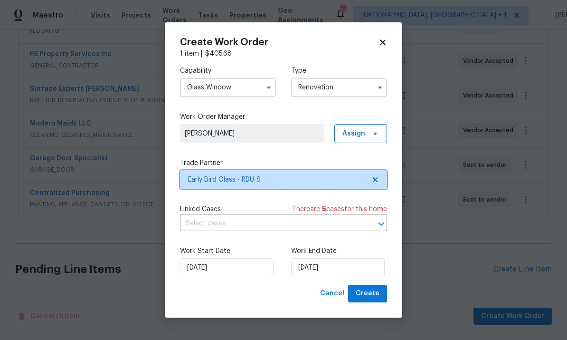
scroll to position [0, 0]
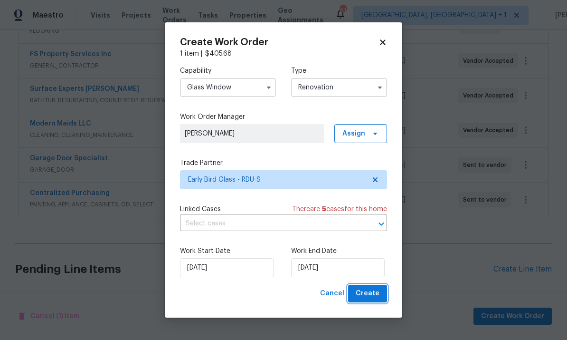
click at [377, 289] on span "Create" at bounding box center [368, 293] width 24 height 12
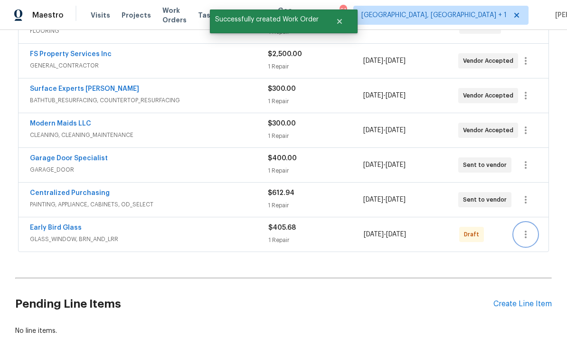
click at [524, 228] on icon "button" at bounding box center [525, 233] width 11 height 11
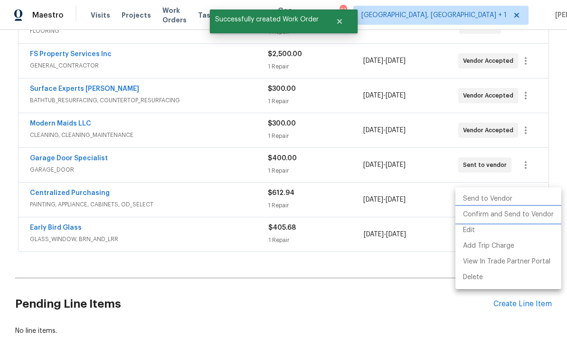
click at [514, 214] on li "Confirm and Send to Vendor" at bounding box center [508, 215] width 106 height 16
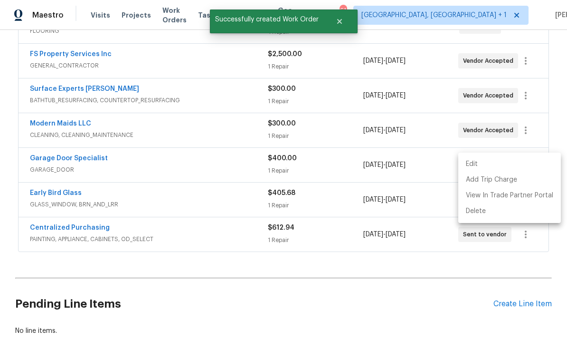
click at [65, 162] on div at bounding box center [283, 170] width 567 height 340
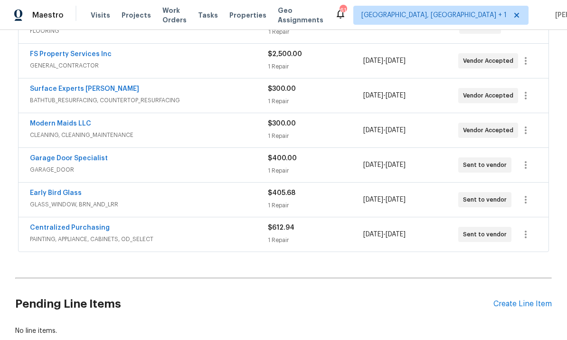
click at [61, 189] on link "Early Bird Glass" at bounding box center [56, 192] width 52 height 7
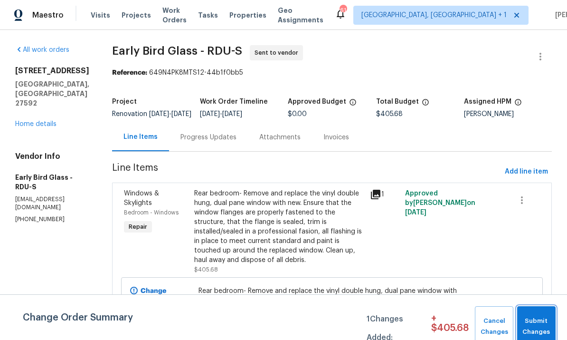
click at [541, 318] on span "Submit Changes" at bounding box center [536, 326] width 29 height 22
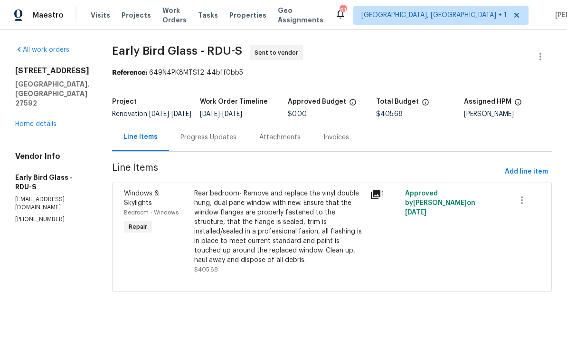
click at [207, 142] on div "Progress Updates" at bounding box center [208, 136] width 56 height 9
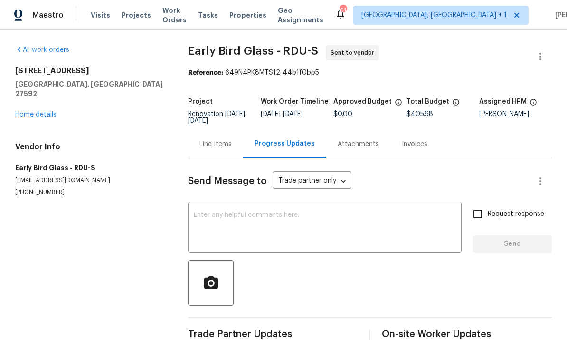
click at [226, 218] on textarea at bounding box center [325, 227] width 262 height 33
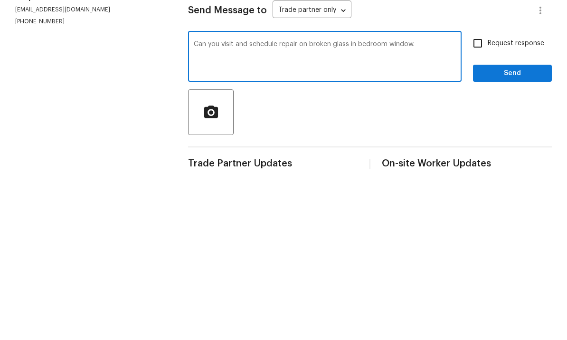
scroll to position [20, 0]
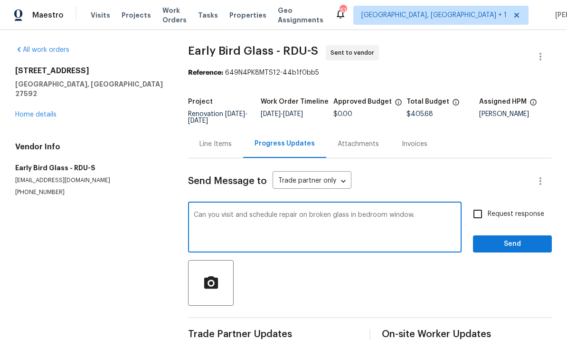
type textarea "Can you visit and schedule repair on broken glass in bedroom window."
click at [484, 204] on input "Request response" at bounding box center [478, 214] width 20 height 20
checkbox input "true"
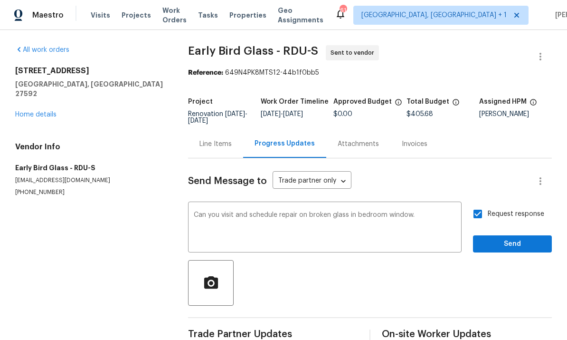
click at [433, 211] on textarea "Can you visit and schedule repair on broken glass in bedroom window." at bounding box center [325, 227] width 262 height 33
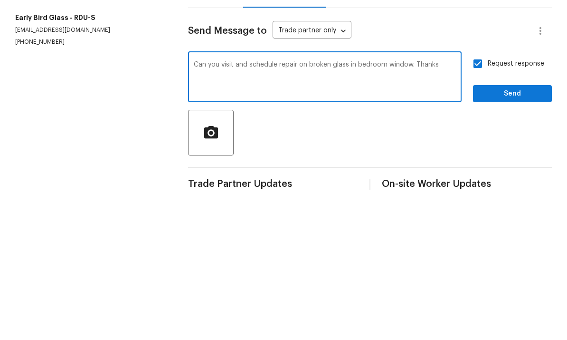
type textarea "Can you visit and schedule repair on broken glass in bedroom window. Thanks"
click at [510, 238] on span "Send" at bounding box center [513, 244] width 64 height 12
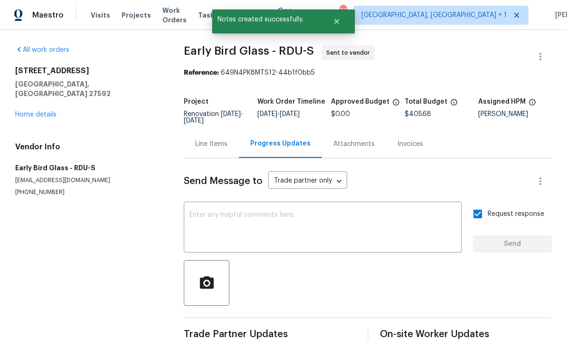
click at [51, 111] on link "Home details" at bounding box center [35, 114] width 41 height 7
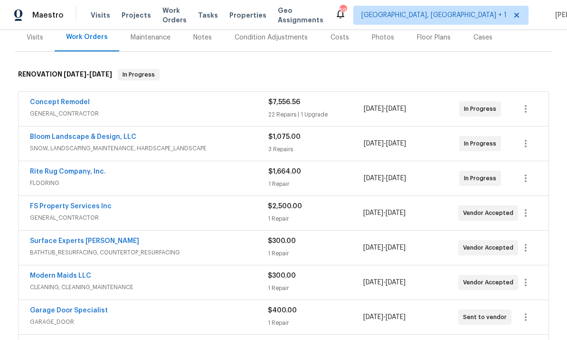
scroll to position [122, 0]
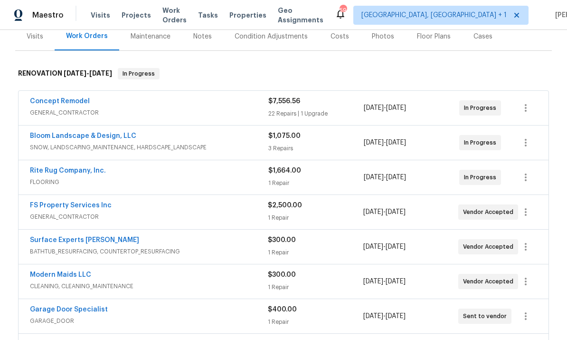
click at [73, 236] on link "Surface Experts Cary" at bounding box center [84, 239] width 109 height 7
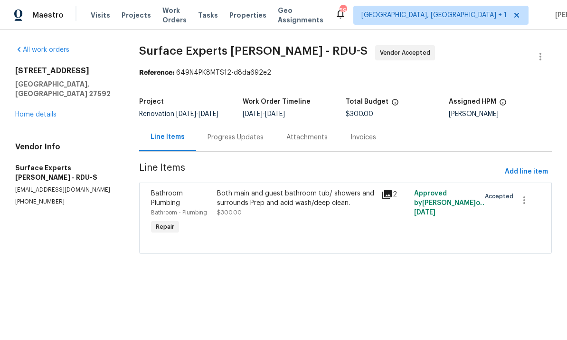
click at [228, 136] on div "Progress Updates" at bounding box center [236, 136] width 56 height 9
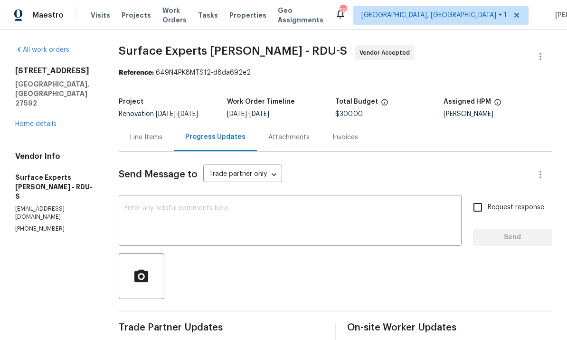
click at [247, 216] on textarea at bounding box center [289, 221] width 331 height 33
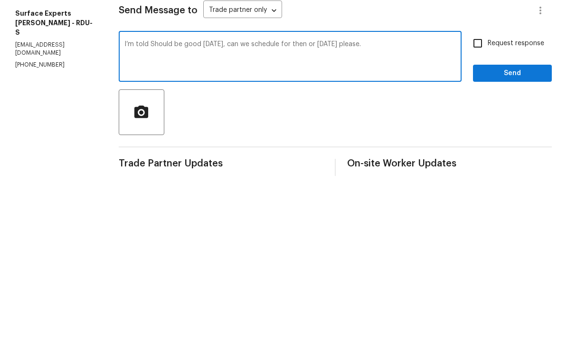
click at [167, 205] on textarea "I’m told Should be good Wednesday, can we schedule for then or Thursday please." at bounding box center [289, 221] width 331 height 33
click at [411, 205] on textarea "I’m told we should be good Wednesday, can we schedule for then or Thursday plea…" at bounding box center [289, 221] width 331 height 33
type textarea "I’m told we should be good Wednesday, can we schedule for then or Thursday plea…"
click at [480, 197] on input "Request response" at bounding box center [478, 207] width 20 height 20
checkbox input "true"
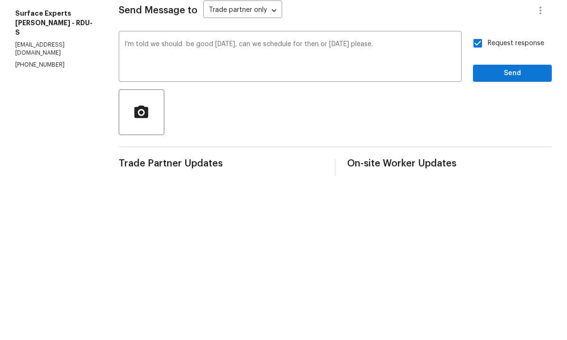
scroll to position [36, 0]
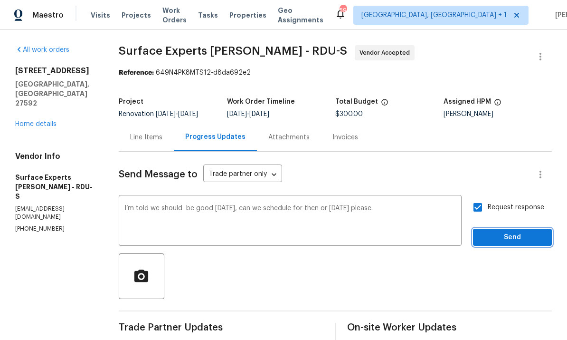
click at [520, 231] on span "Send" at bounding box center [513, 237] width 64 height 12
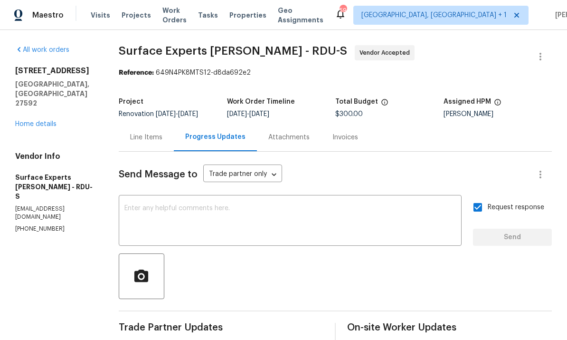
scroll to position [0, 0]
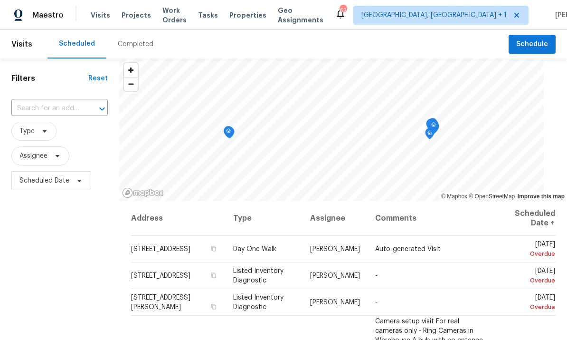
click at [138, 44] on div "Completed" at bounding box center [136, 43] width 36 height 9
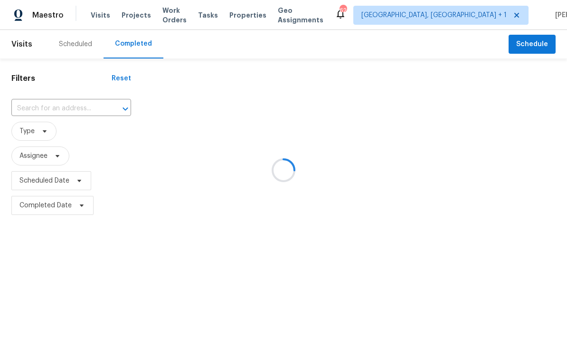
click at [83, 113] on div at bounding box center [283, 170] width 567 height 340
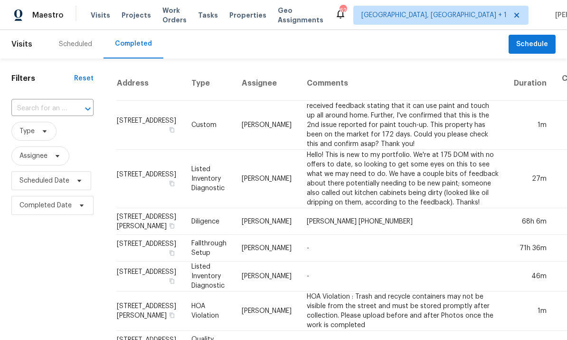
click at [70, 106] on div at bounding box center [81, 108] width 25 height 13
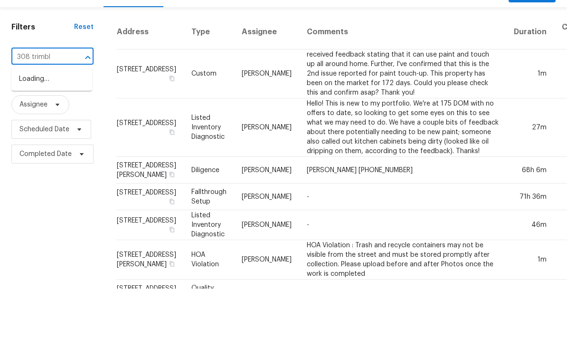
type input "308 trimble"
click at [62, 123] on li "308 Trimble Ave, Cary, NC 27511" at bounding box center [51, 136] width 81 height 26
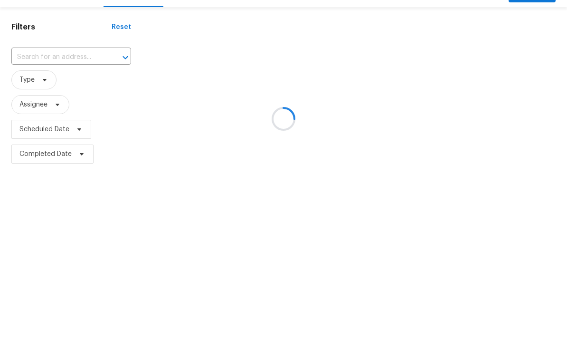
type input "308 Trimble Ave, Cary, NC 27511"
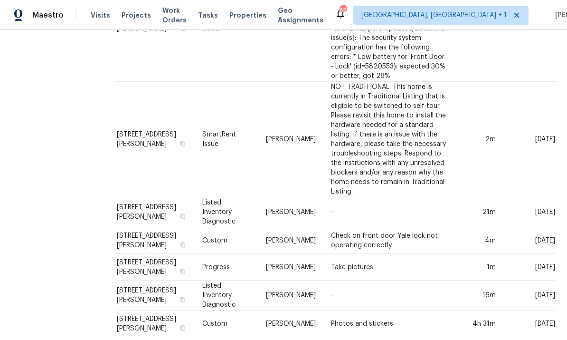
scroll to position [200, 0]
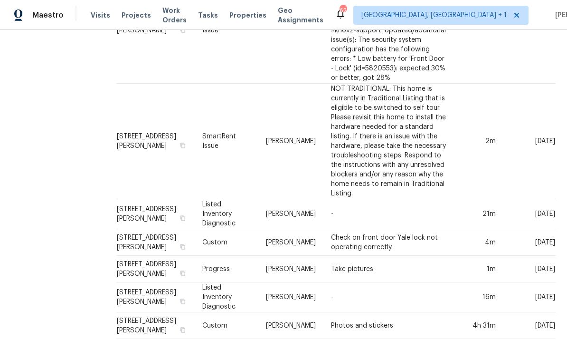
click at [258, 199] on td "[PERSON_NAME]" at bounding box center [290, 214] width 65 height 30
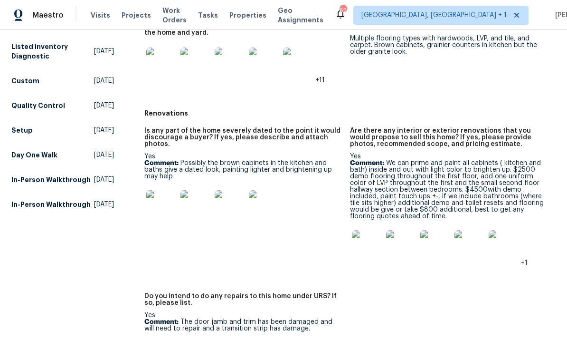
scroll to position [286, 0]
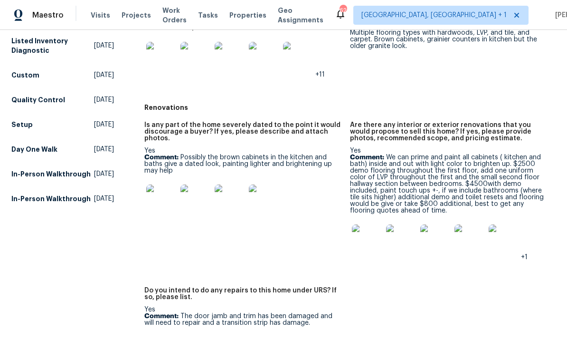
click at [376, 238] on img at bounding box center [367, 239] width 30 height 30
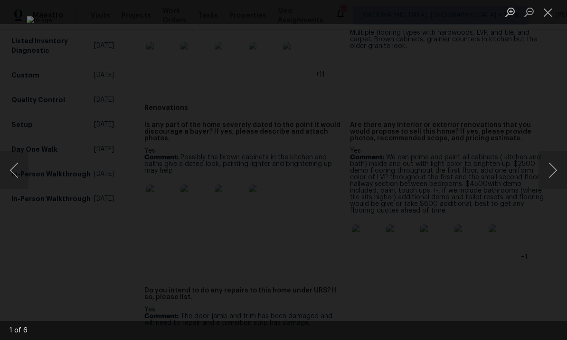
click at [547, 172] on button "Next image" at bounding box center [552, 170] width 28 height 38
click at [544, 175] on button "Next image" at bounding box center [552, 170] width 28 height 38
click at [545, 173] on button "Next image" at bounding box center [552, 170] width 28 height 38
click at [543, 173] on button "Next image" at bounding box center [552, 170] width 28 height 38
click at [546, 171] on button "Next image" at bounding box center [552, 170] width 28 height 38
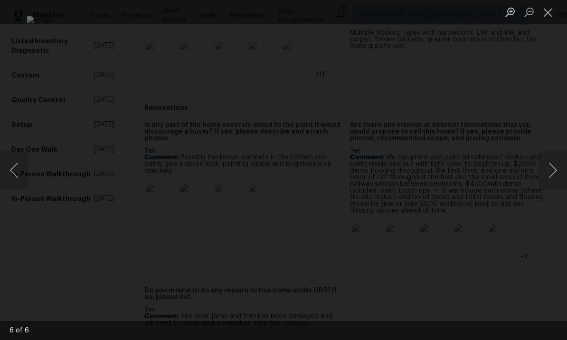
click at [546, 172] on button "Next image" at bounding box center [552, 170] width 28 height 38
click at [545, 174] on button "Next image" at bounding box center [552, 170] width 28 height 38
click at [549, 239] on div "Lightbox" at bounding box center [283, 170] width 567 height 340
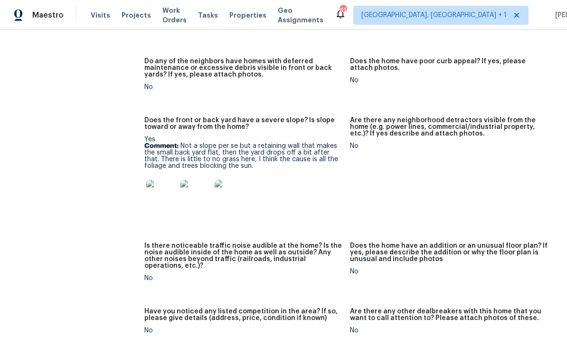
scroll to position [655, 0]
click at [163, 192] on img at bounding box center [161, 194] width 30 height 30
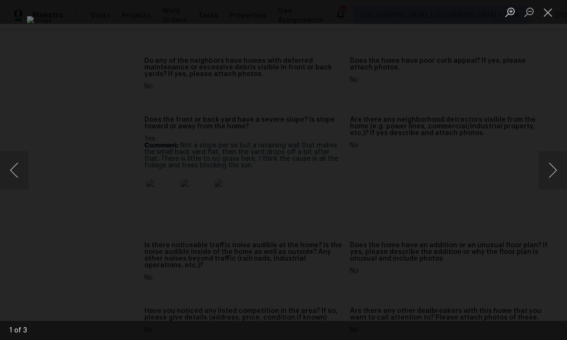
click at [548, 175] on button "Next image" at bounding box center [552, 170] width 28 height 38
click at [547, 169] on button "Next image" at bounding box center [552, 170] width 28 height 38
click at [547, 125] on div "Lightbox" at bounding box center [283, 170] width 567 height 340
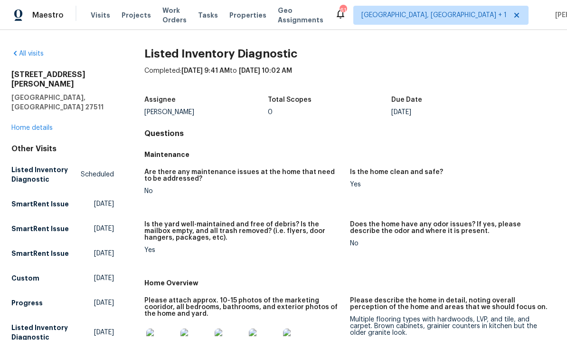
scroll to position [0, 0]
